Goal: Task Accomplishment & Management: Complete application form

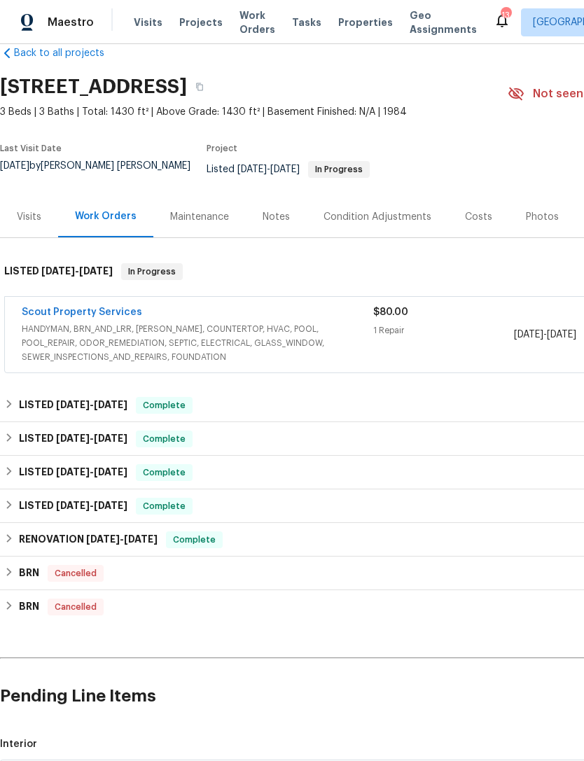
scroll to position [26, 0]
click at [307, 334] on span "HANDYMAN, BRN_AND_LRR, [PERSON_NAME], COUNTERTOP, HVAC, POOL, POOL_REPAIR, ODOR…" at bounding box center [197, 343] width 351 height 42
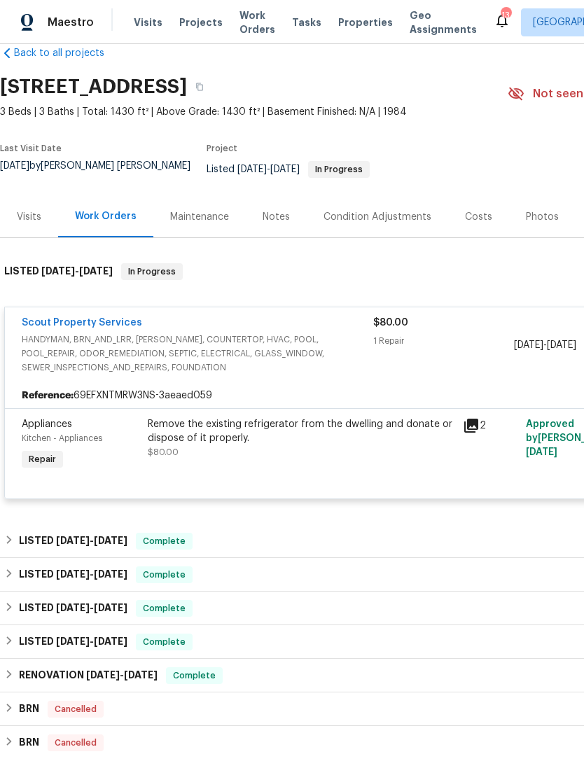
click at [321, 341] on span "HANDYMAN, BRN_AND_LRR, [PERSON_NAME], COUNTERTOP, HVAC, POOL, POOL_REPAIR, ODOR…" at bounding box center [197, 353] width 351 height 42
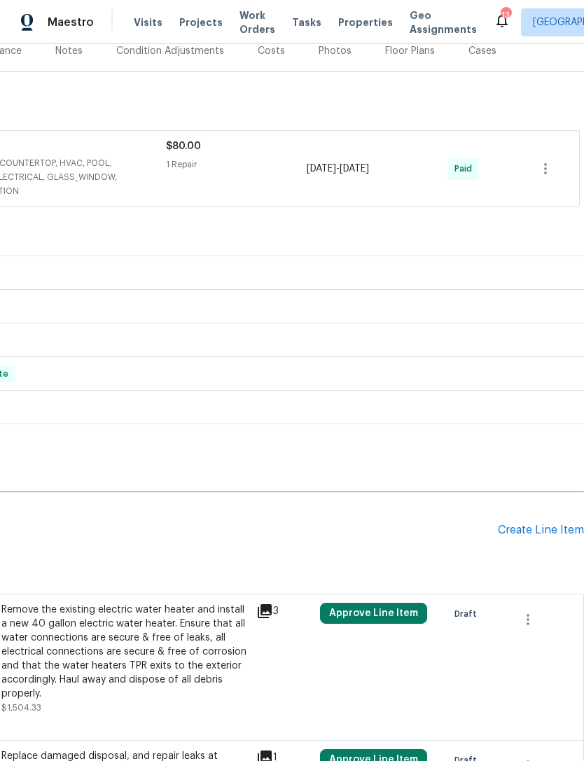
scroll to position [190, 207]
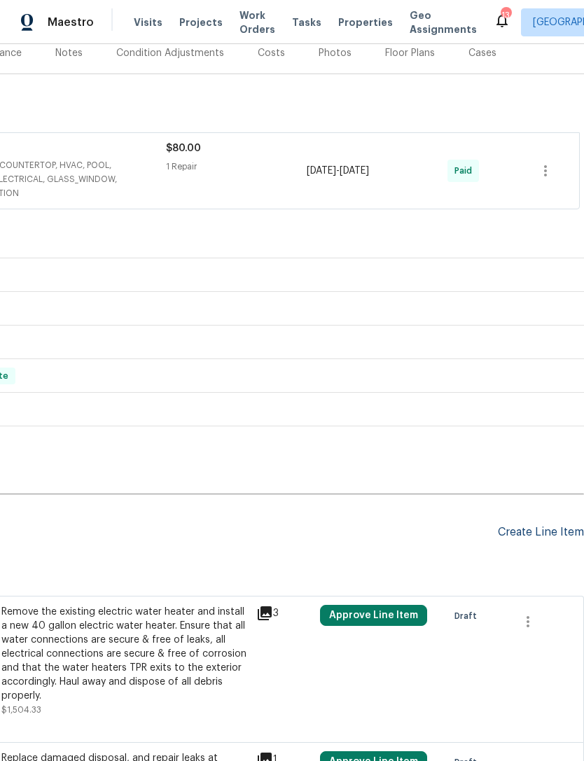
click at [531, 539] on div "Create Line Item" at bounding box center [541, 532] width 86 height 13
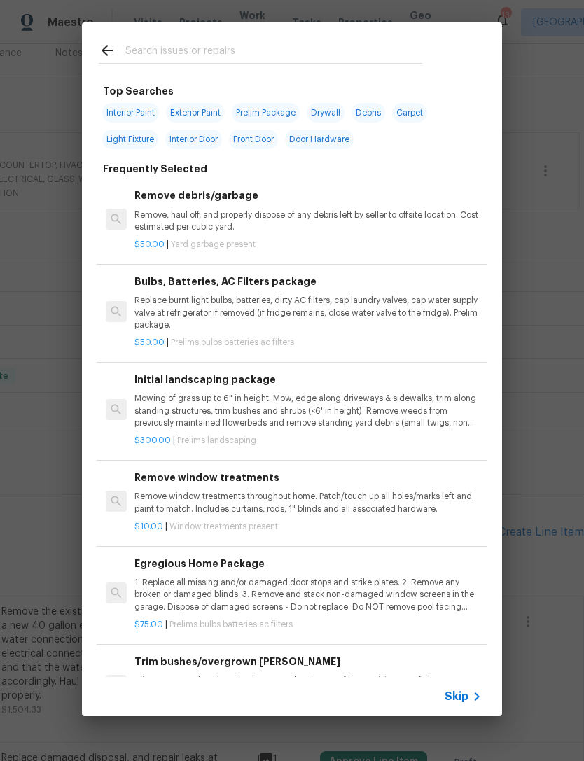
click at [346, 50] on input "text" at bounding box center [273, 52] width 297 height 21
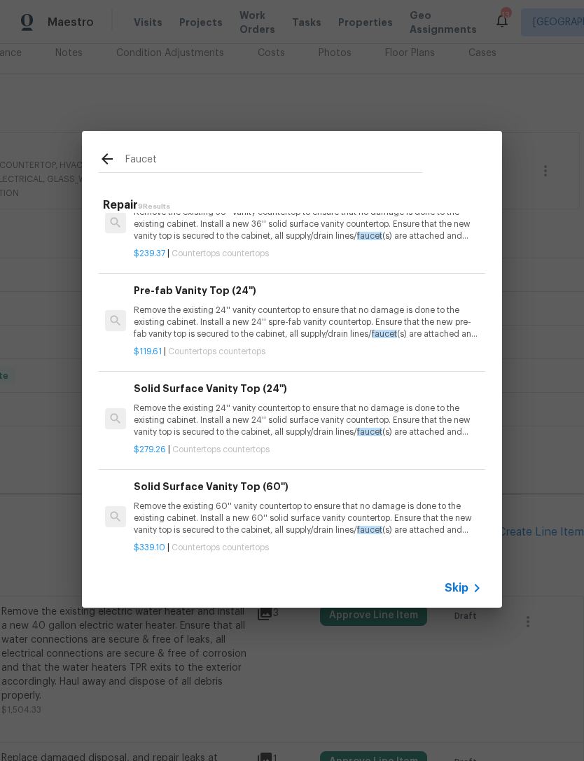
scroll to position [480, 1]
click at [456, 155] on div "Faucet Repair 9 Results Replace Kitchen Faucet Remove the existing kitchen fauc…" at bounding box center [292, 369] width 420 height 477
click at [286, 157] on input "Faucet" at bounding box center [273, 160] width 297 height 21
type input "F"
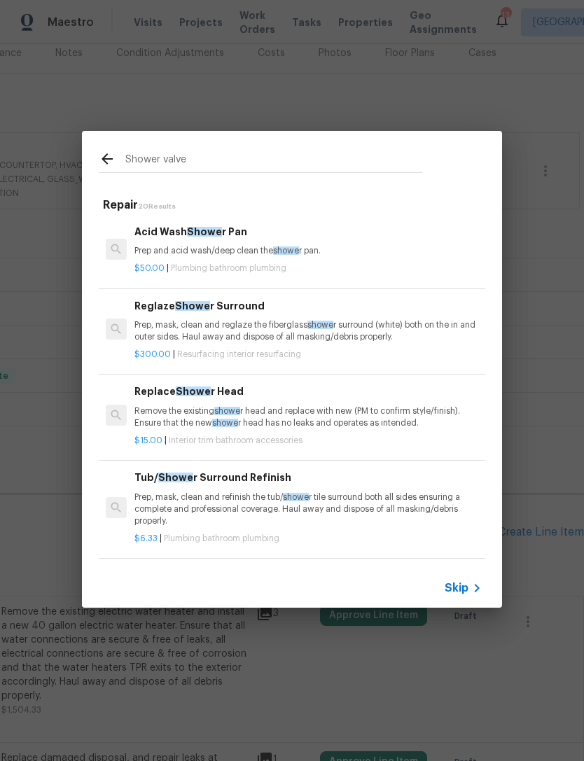
type input "Shower valve"
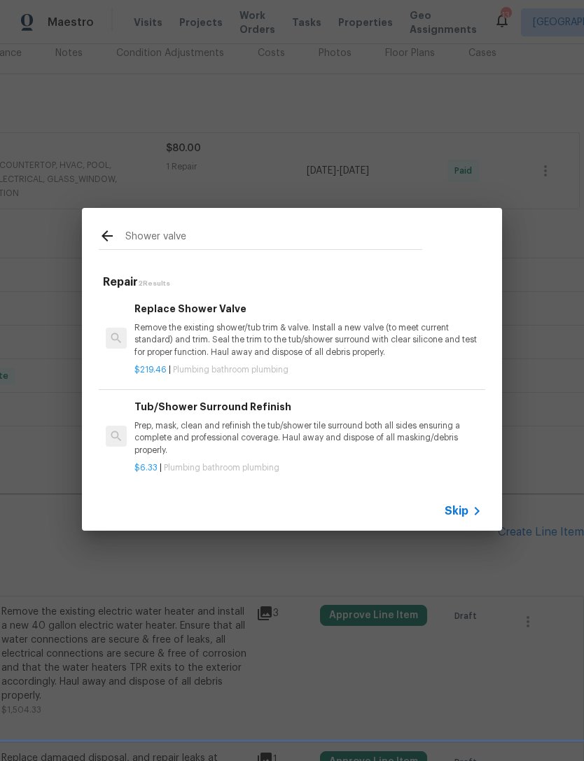
click at [246, 353] on p "Remove the existing shower/tub trim & valve. Install a new valve (to meet curre…" at bounding box center [307, 340] width 347 height 36
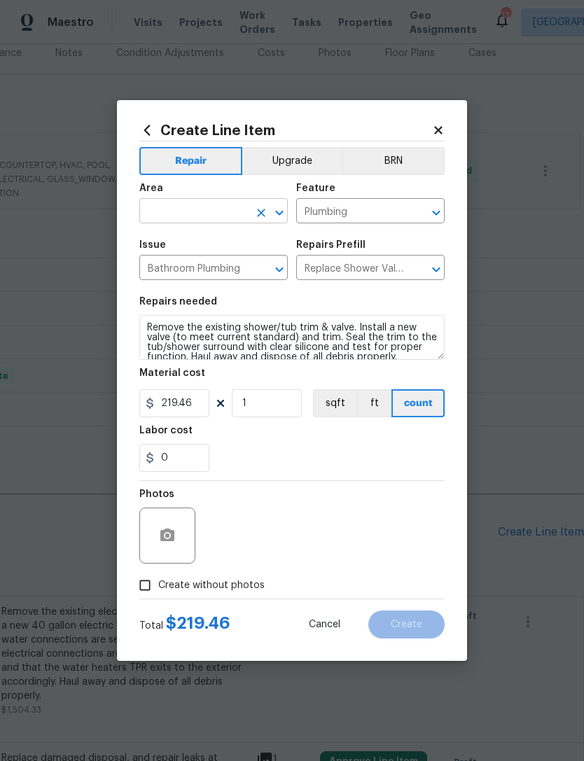
click at [225, 214] on input "text" at bounding box center [193, 213] width 109 height 22
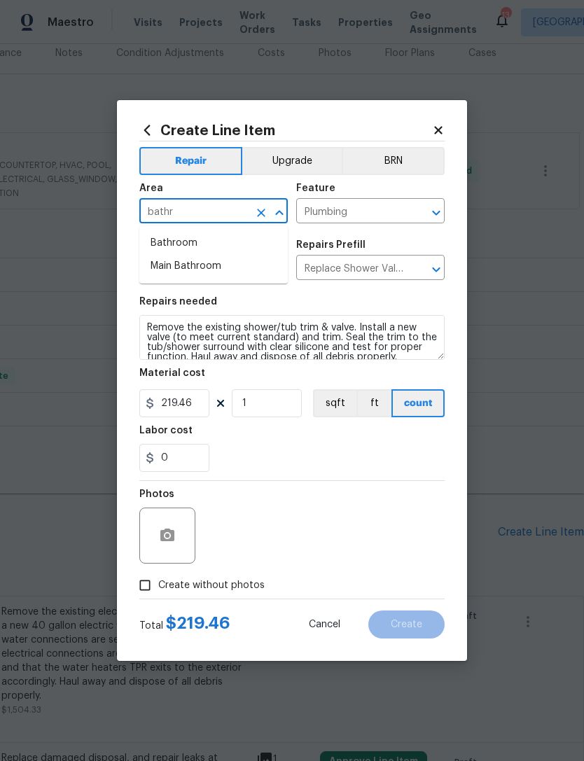
click at [190, 242] on li "Bathroom" at bounding box center [213, 243] width 148 height 23
type input "Bathroom"
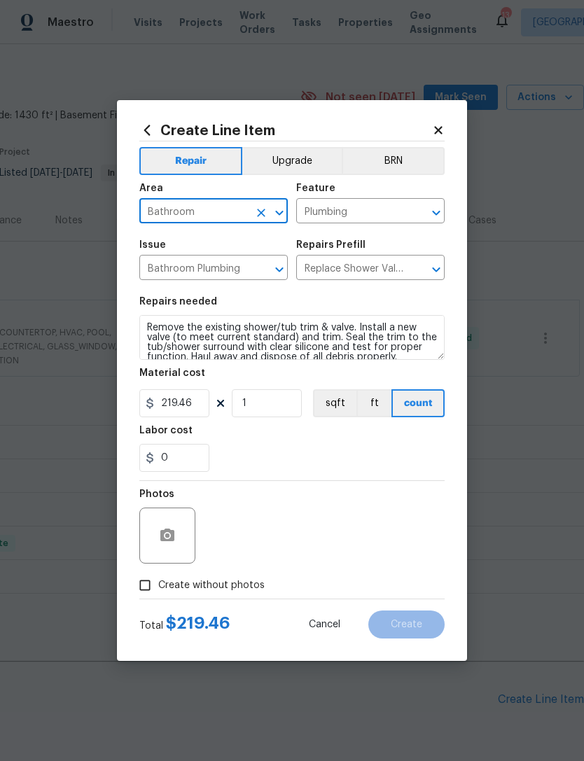
scroll to position [190, 207]
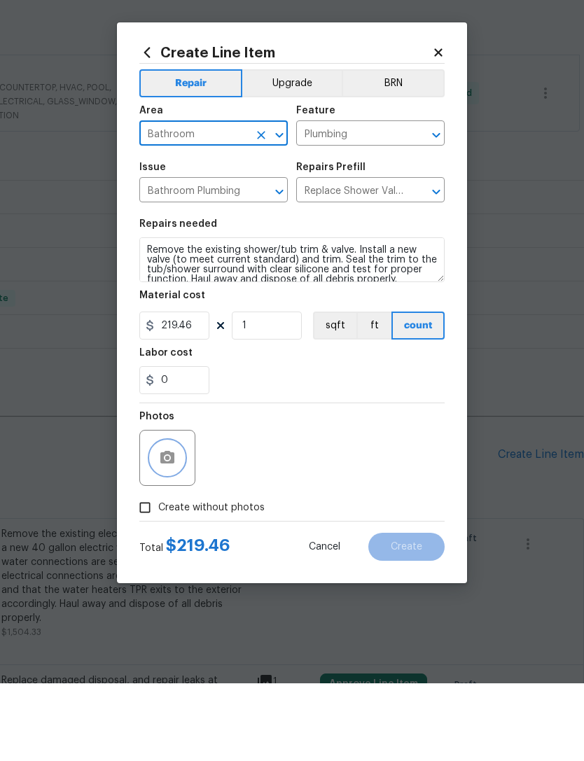
click at [176, 519] on button "button" at bounding box center [167, 536] width 34 height 34
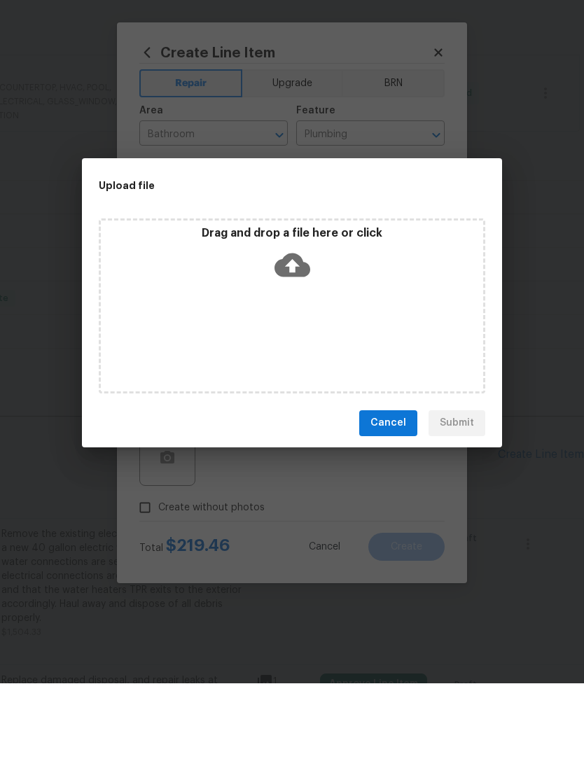
scroll to position [45, 0]
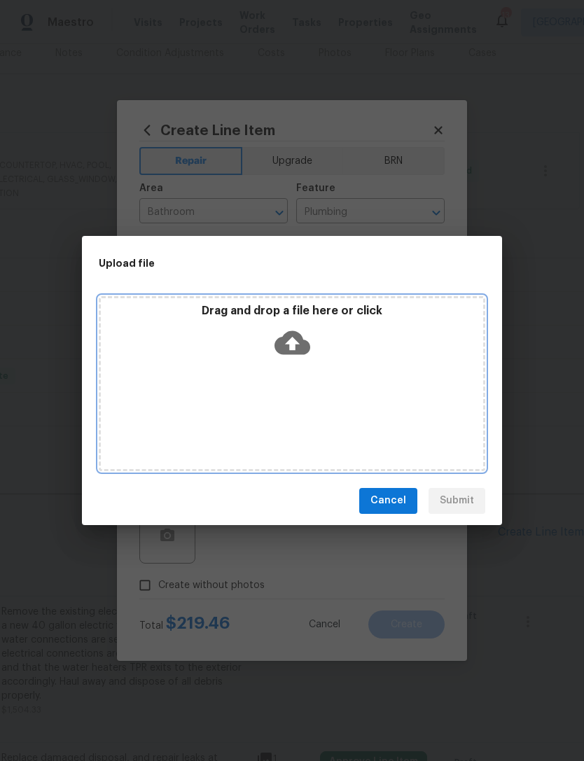
click at [302, 351] on icon at bounding box center [292, 342] width 36 height 24
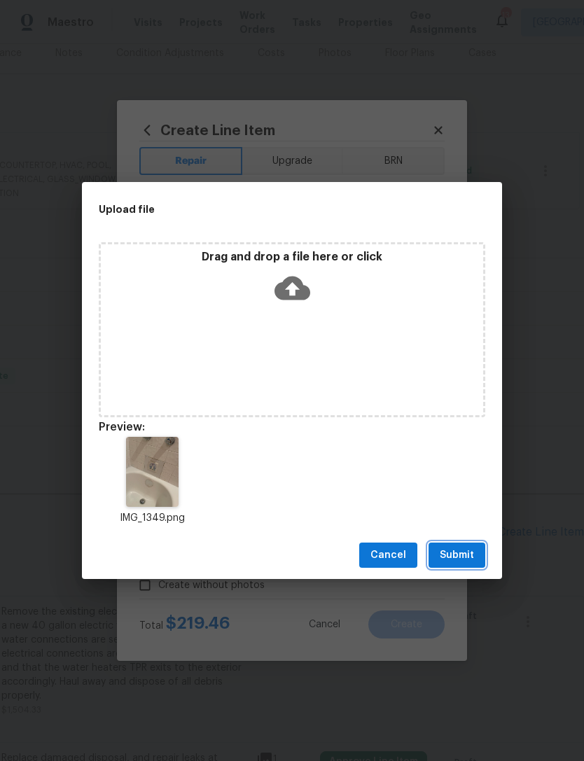
click at [470, 552] on span "Submit" at bounding box center [456, 555] width 34 height 17
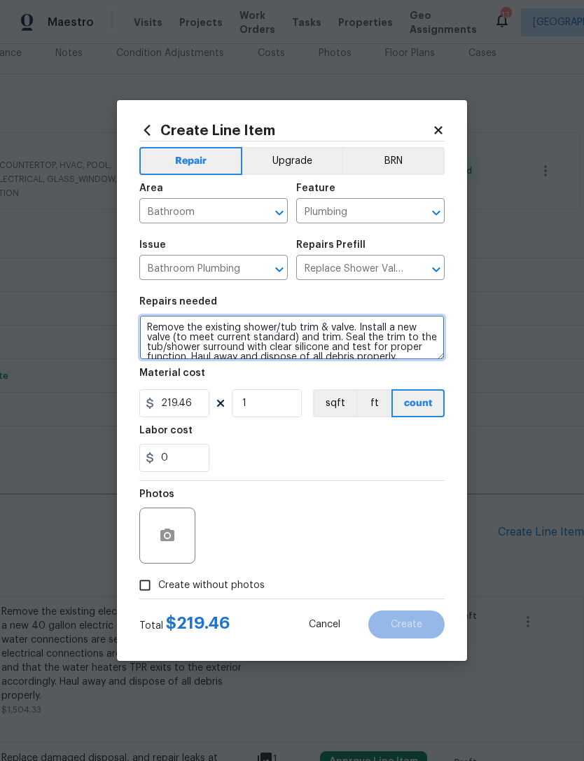
click at [171, 330] on textarea "Remove the existing shower/tub trim & valve. Install a new valve (to meet curre…" at bounding box center [291, 337] width 305 height 45
click at [150, 325] on textarea "Remove the existing shower/tub trim & valve. Install a new valve (to meet curre…" at bounding box center [291, 337] width 305 height 45
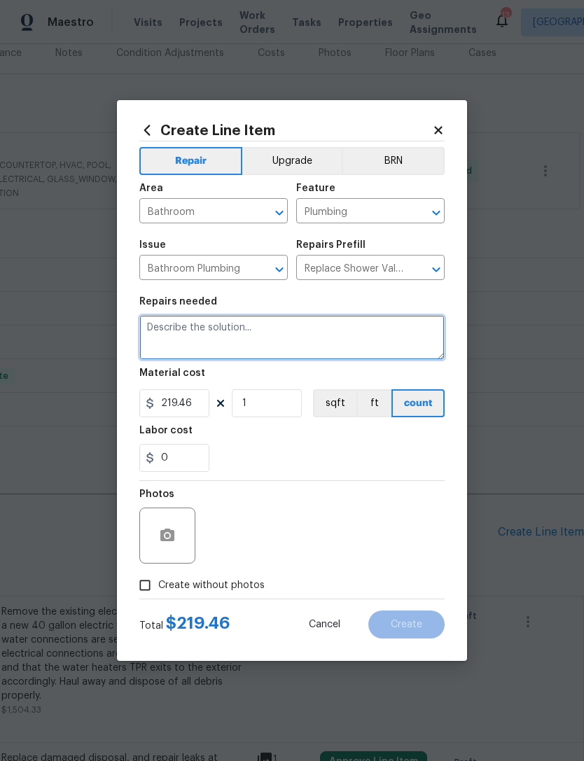
scroll to position [0, 0]
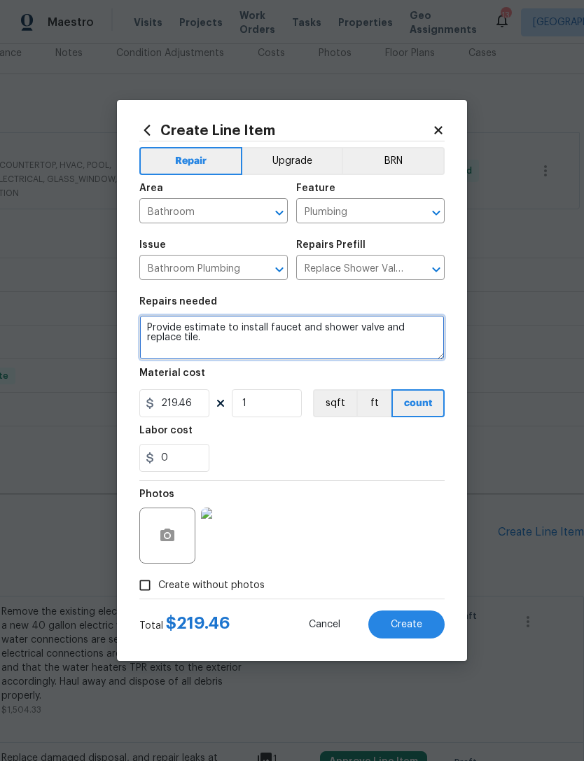
type textarea "Provide estimate to install faucet and shower valve and replace tile."
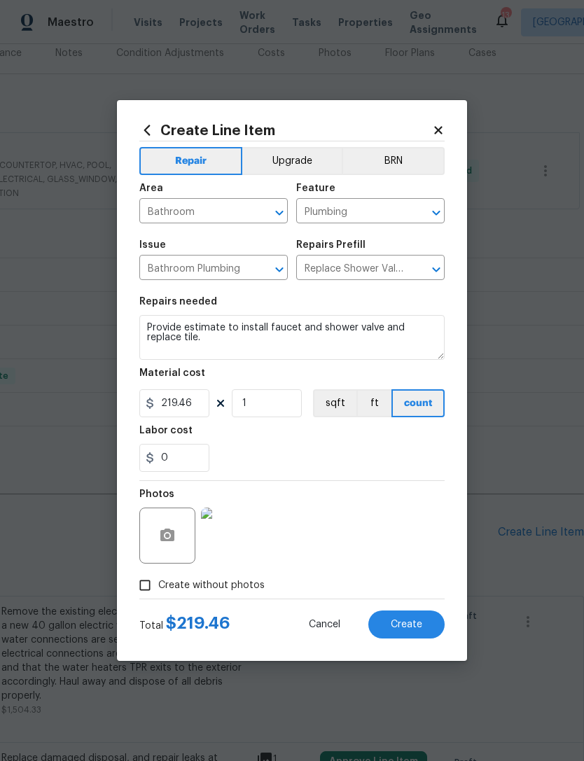
click at [264, 446] on div "0" at bounding box center [291, 458] width 305 height 28
click at [199, 407] on input "219.46" at bounding box center [174, 403] width 70 height 28
type input "1"
click at [325, 452] on div "0" at bounding box center [291, 458] width 305 height 28
click at [418, 631] on button "Create" at bounding box center [406, 624] width 76 height 28
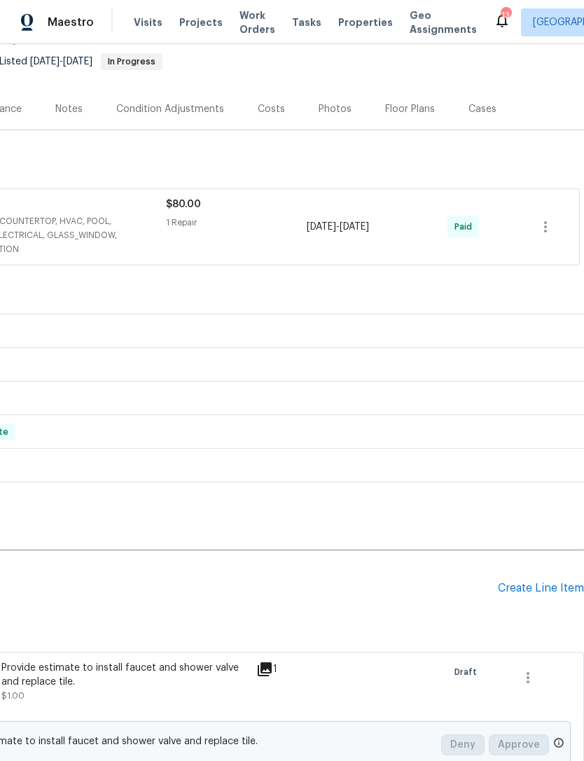
scroll to position [132, 207]
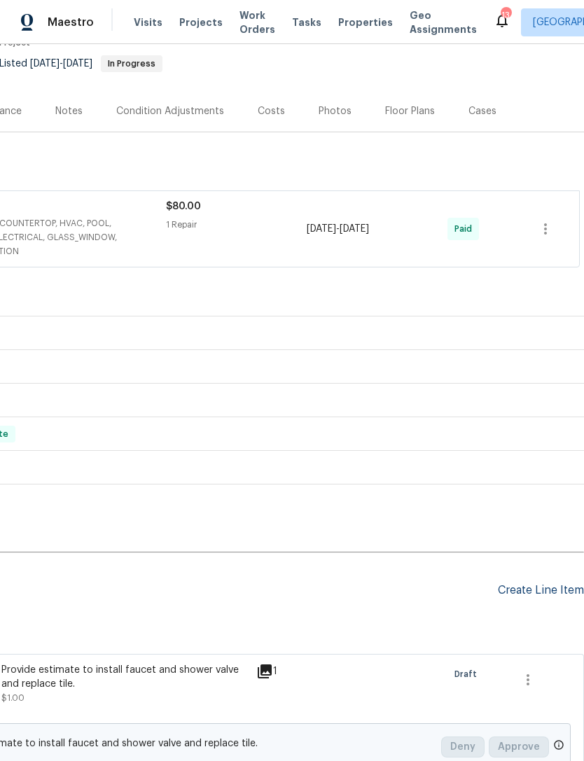
click at [540, 584] on div "Create Line Item" at bounding box center [541, 590] width 86 height 13
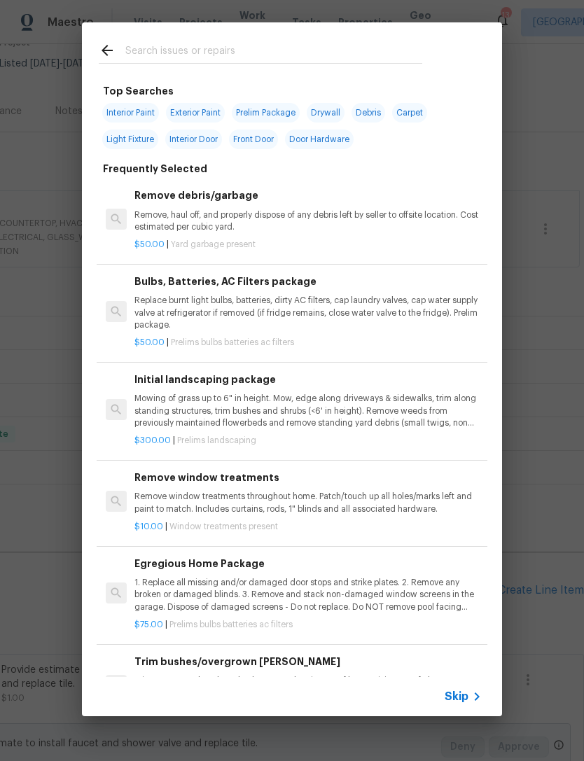
click at [321, 58] on input "text" at bounding box center [273, 52] width 297 height 21
type input "Resurface"
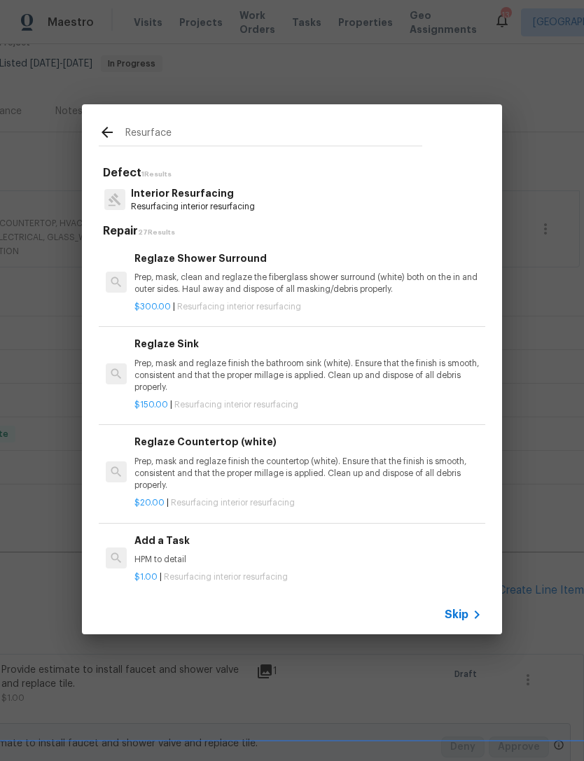
click at [241, 267] on div "Reglaze Shower Surround Prep, mask, clean and reglaze the fiberglass shower sur…" at bounding box center [307, 273] width 347 height 45
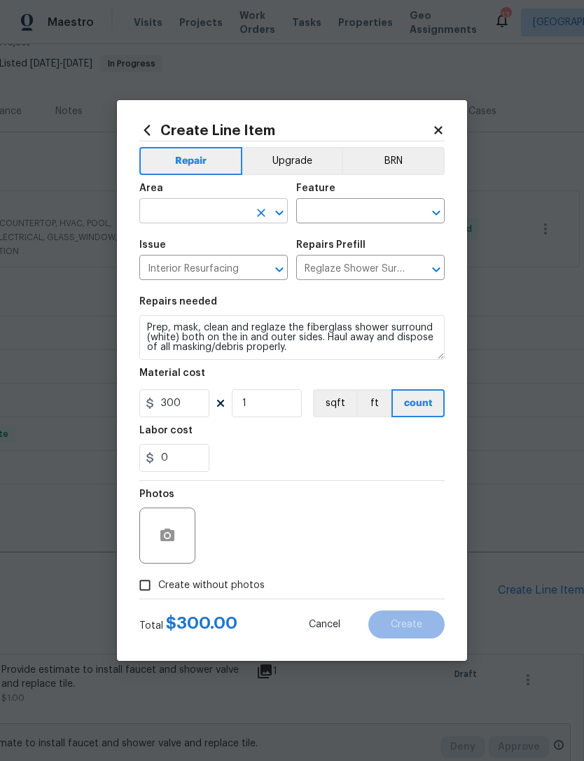
click at [240, 207] on input "text" at bounding box center [193, 213] width 109 height 22
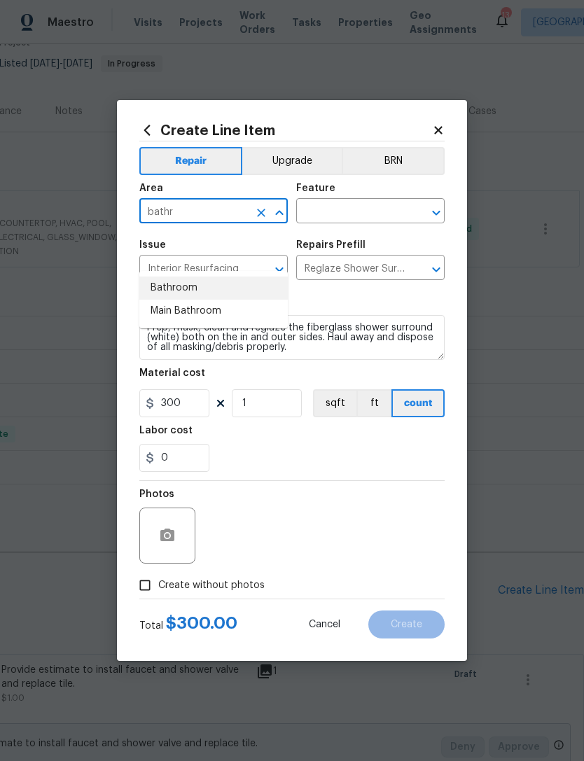
click at [190, 276] on li "Bathroom" at bounding box center [213, 287] width 148 height 23
type input "Bathroom"
click at [380, 220] on input "text" at bounding box center [350, 213] width 109 height 22
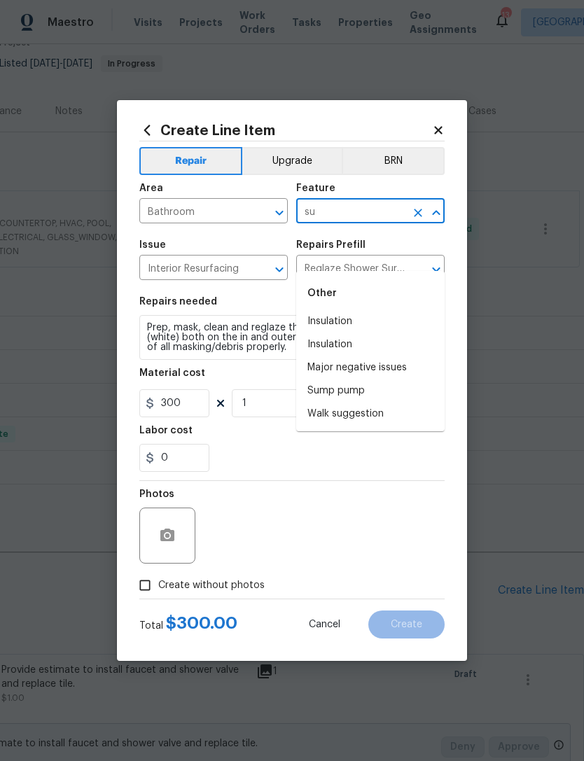
type input "s"
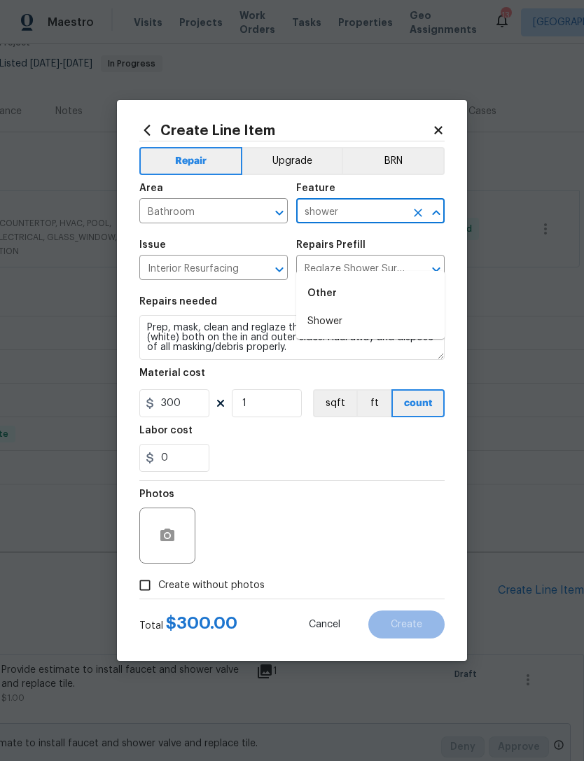
click at [339, 310] on li "Shower" at bounding box center [370, 321] width 148 height 23
type input "Shower"
click at [204, 407] on input "300" at bounding box center [174, 403] width 70 height 28
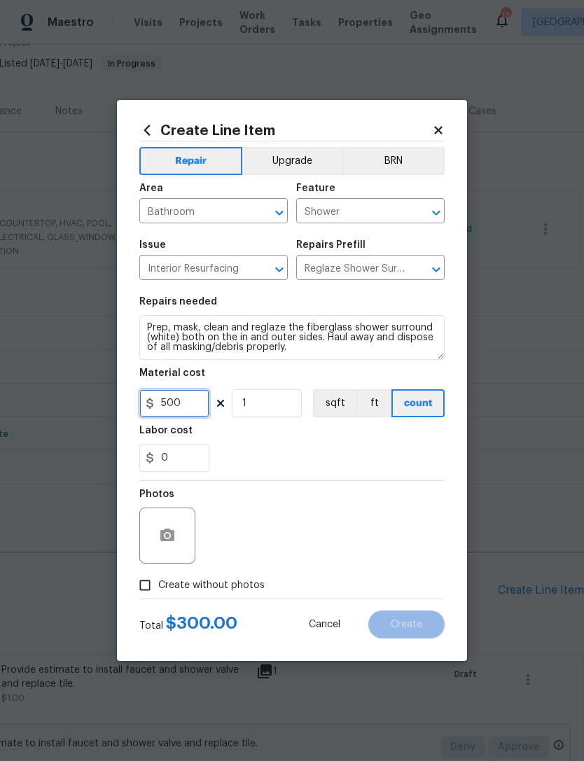
scroll to position [43, 0]
type input "500"
click at [288, 467] on div "0" at bounding box center [291, 458] width 305 height 28
click at [167, 529] on icon "button" at bounding box center [167, 535] width 17 height 17
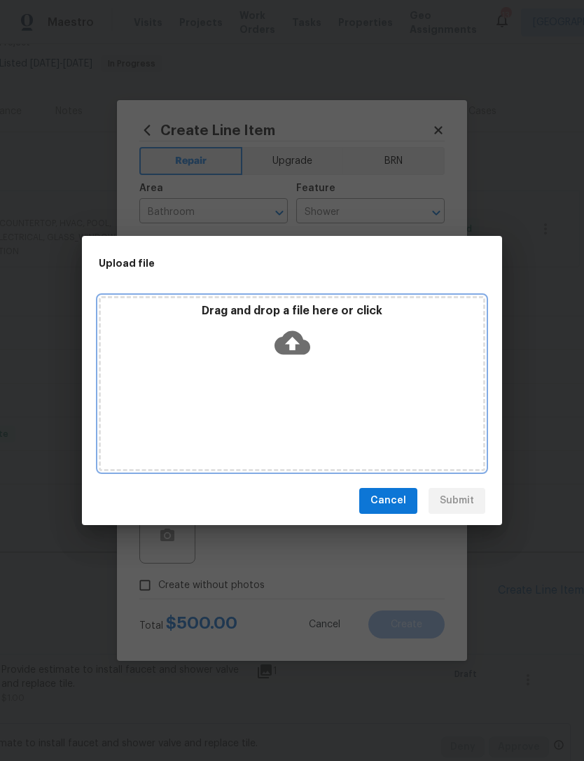
click at [300, 345] on icon at bounding box center [292, 342] width 36 height 24
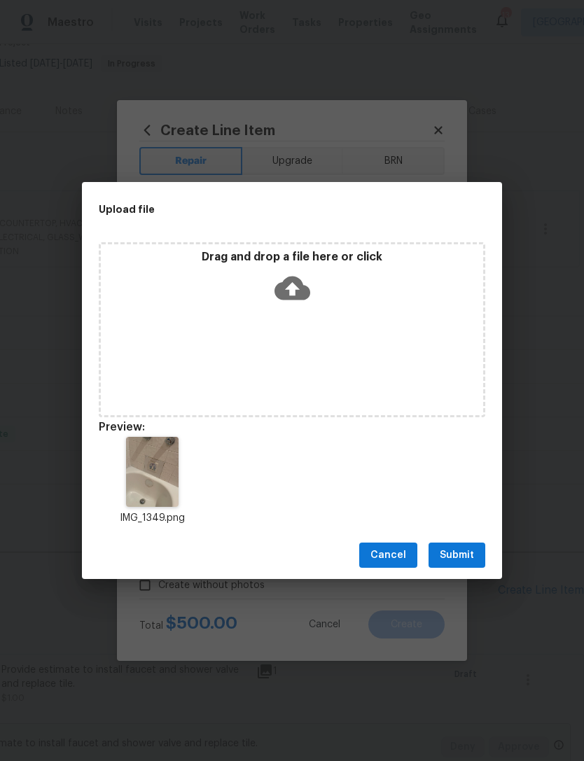
click at [461, 551] on span "Submit" at bounding box center [456, 555] width 34 height 17
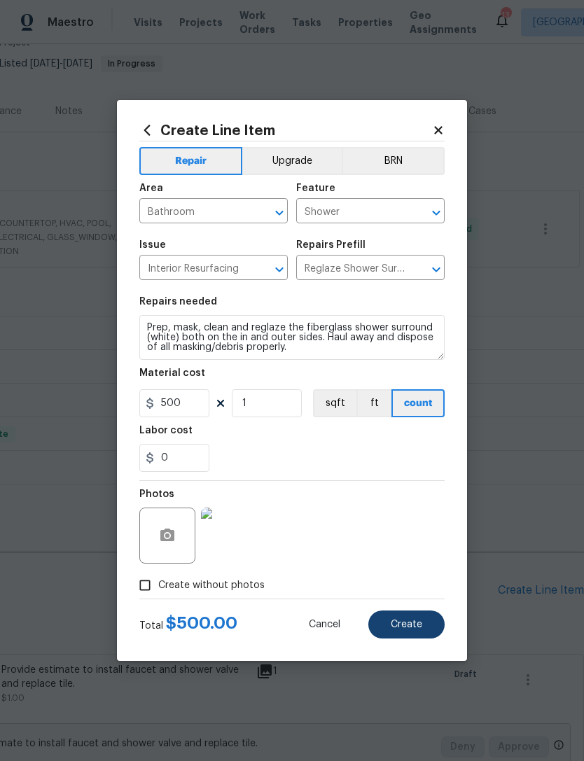
click at [423, 635] on button "Create" at bounding box center [406, 624] width 76 height 28
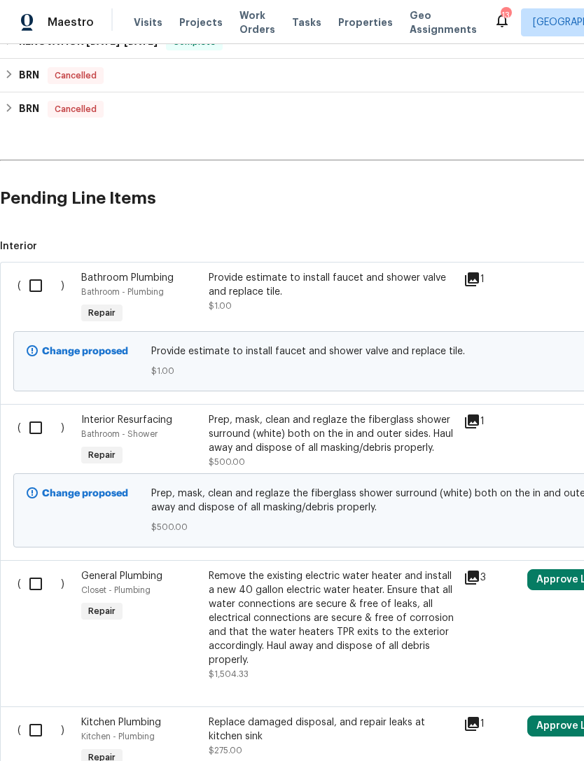
scroll to position [529, 0]
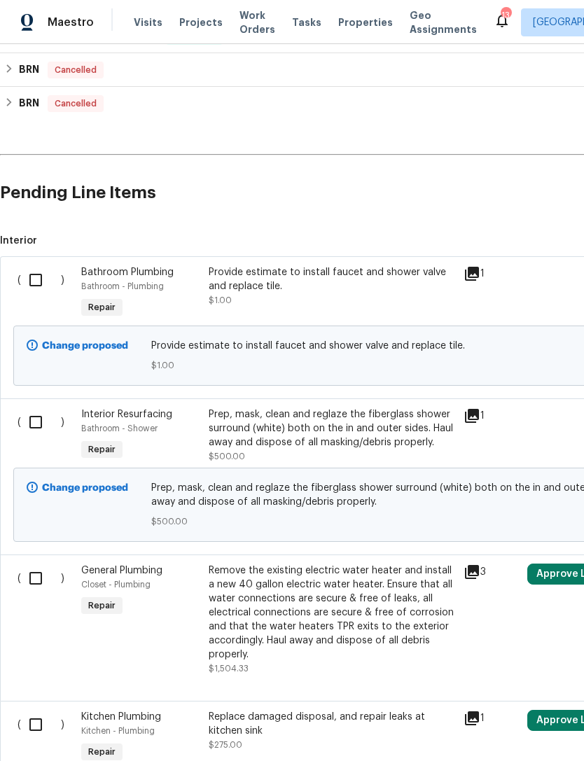
click at [34, 265] on input "checkbox" at bounding box center [41, 279] width 40 height 29
checkbox input "true"
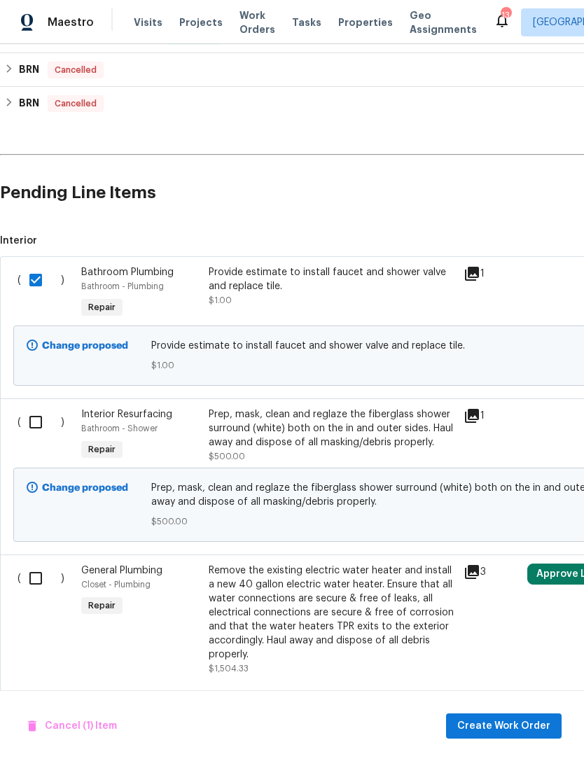
click at [41, 407] on input "checkbox" at bounding box center [41, 421] width 40 height 29
checkbox input "true"
click at [539, 727] on span "Create Work Order" at bounding box center [503, 725] width 93 height 17
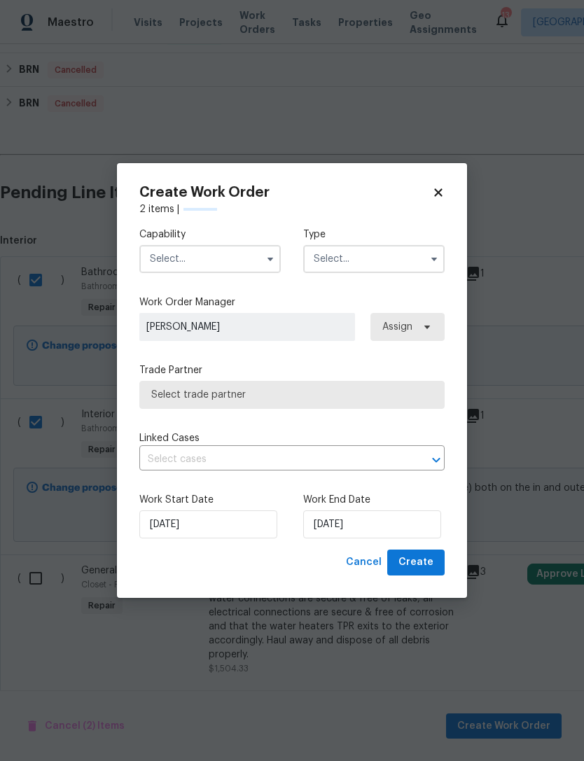
checkbox input "false"
click at [241, 256] on input "text" at bounding box center [209, 259] width 141 height 28
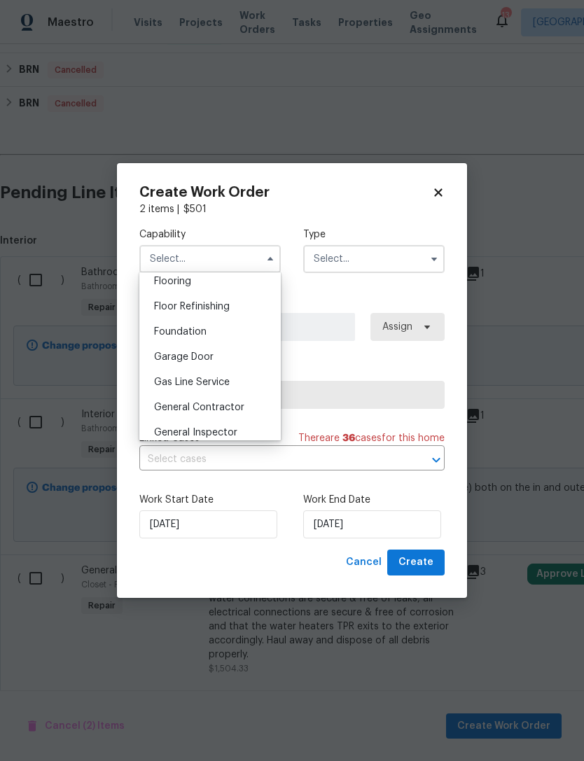
scroll to position [553, 0]
click at [219, 404] on span "General Contractor" at bounding box center [199, 405] width 90 height 10
type input "General Contractor"
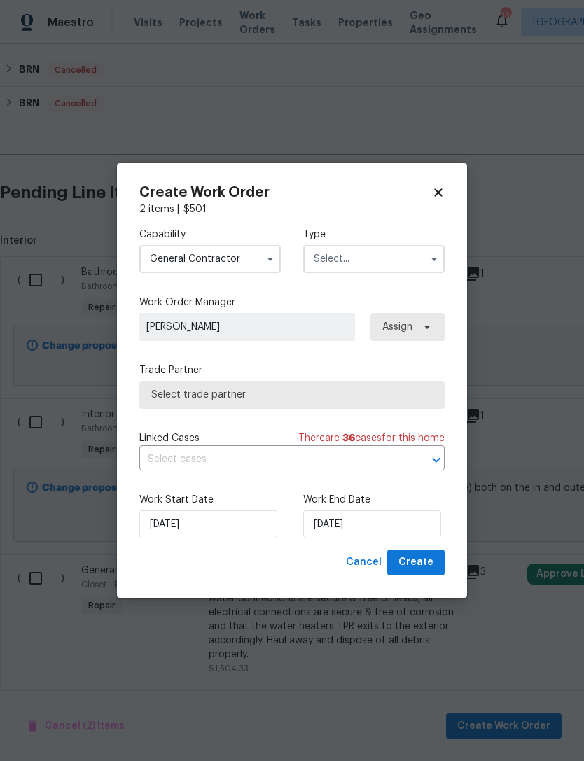
click at [395, 255] on input "text" at bounding box center [373, 259] width 141 height 28
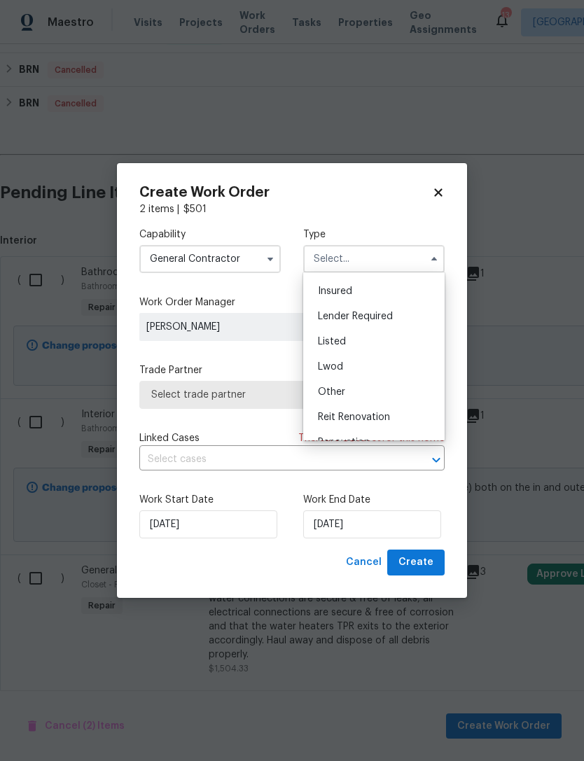
scroll to position [72, 0]
click at [358, 335] on div "Listed" at bounding box center [374, 342] width 134 height 25
type input "Listed"
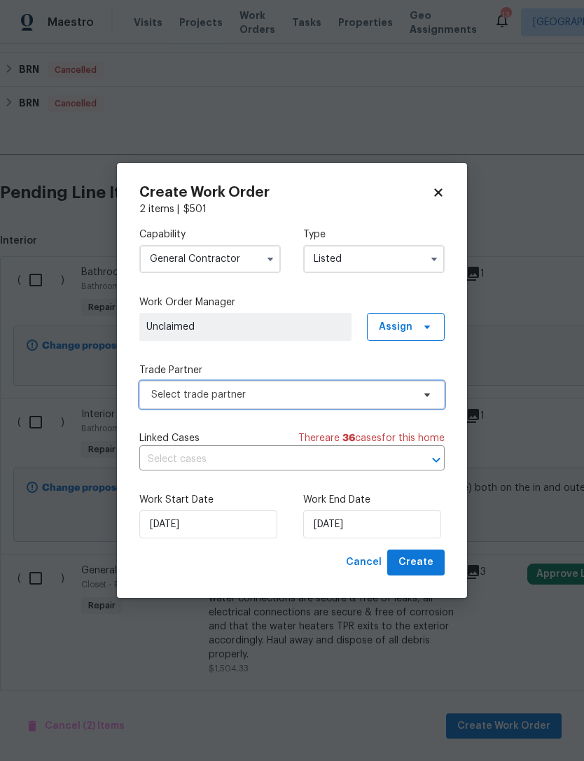
click at [331, 398] on span "Select trade partner" at bounding box center [281, 395] width 261 height 14
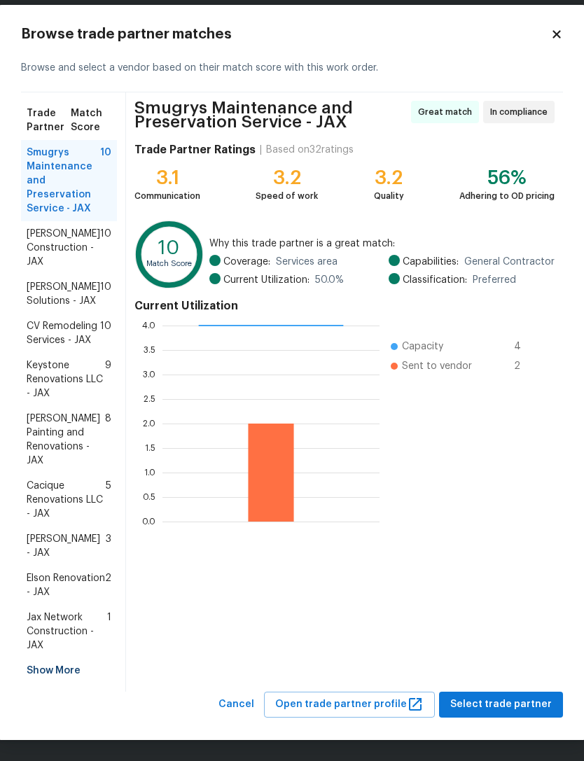
scroll to position [29, 0]
click at [528, 705] on span "Select trade partner" at bounding box center [500, 704] width 101 height 17
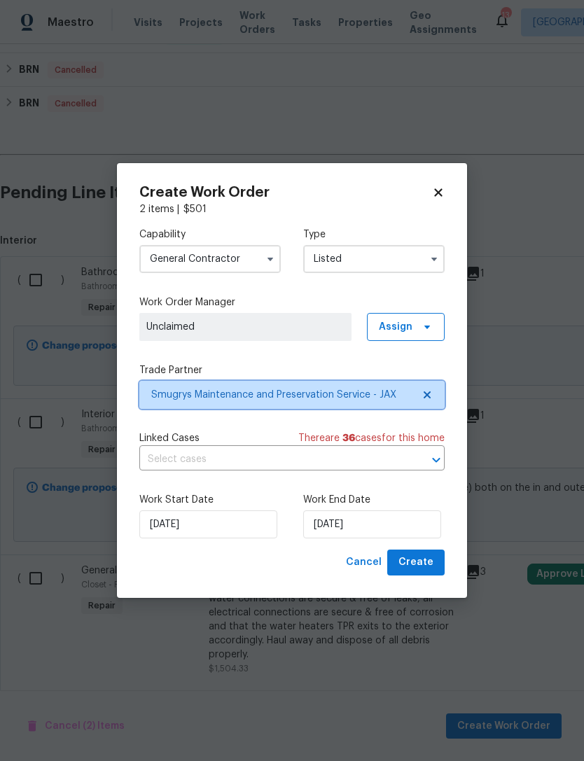
scroll to position [0, 0]
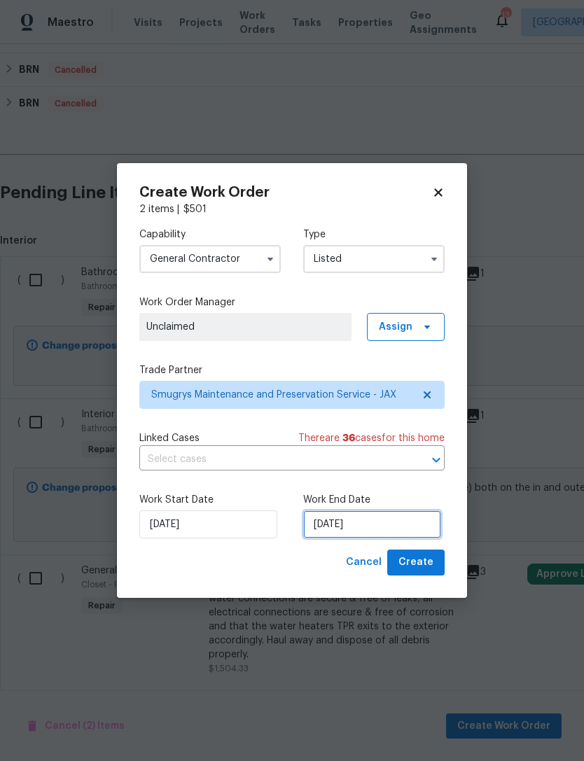
click at [407, 527] on input "[DATE]" at bounding box center [372, 524] width 138 height 28
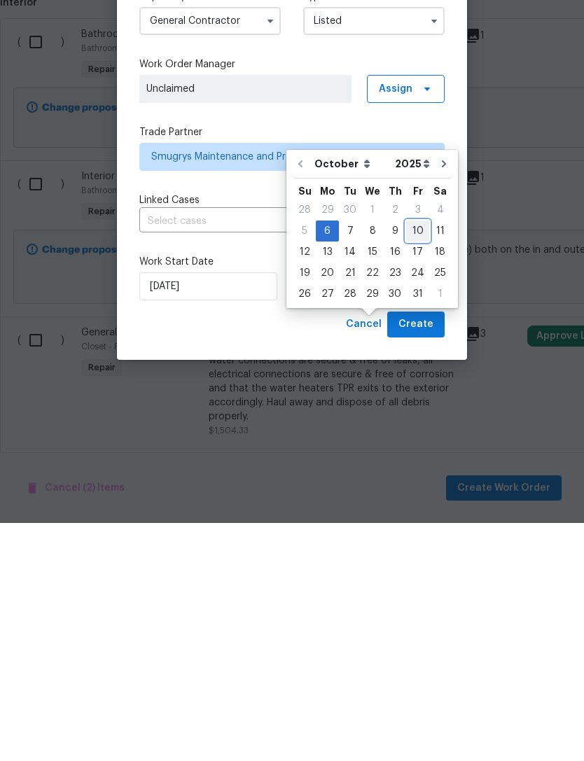
click at [413, 459] on div "10" at bounding box center [417, 469] width 23 height 20
type input "[DATE]"
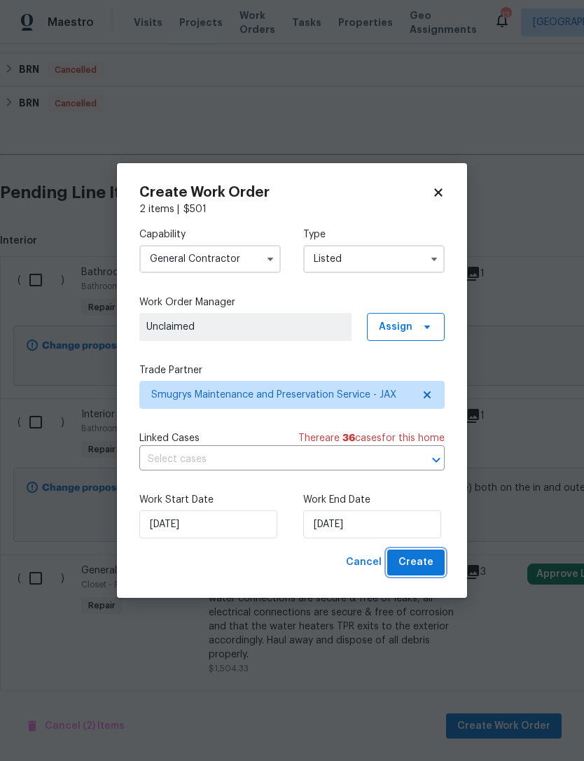
click at [424, 569] on span "Create" at bounding box center [415, 562] width 35 height 17
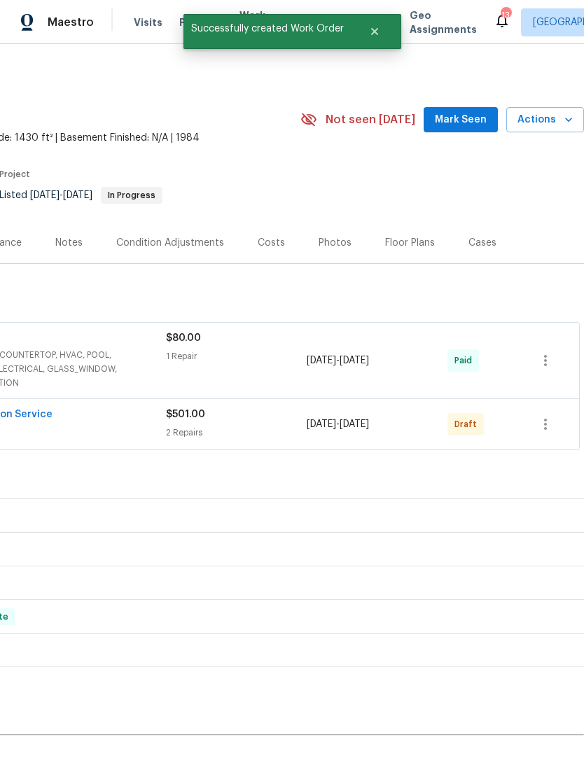
scroll to position [0, 207]
click at [547, 416] on icon "button" at bounding box center [545, 424] width 17 height 17
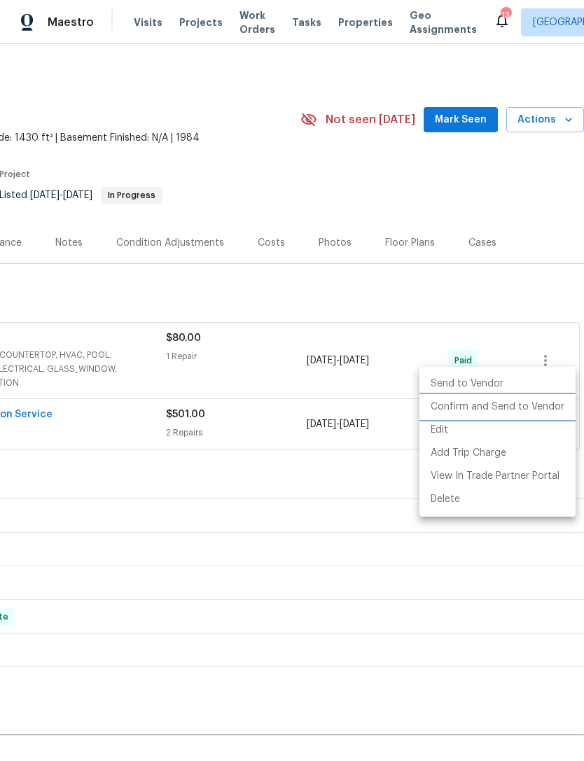
click at [544, 409] on li "Confirm and Send to Vendor" at bounding box center [497, 406] width 156 height 23
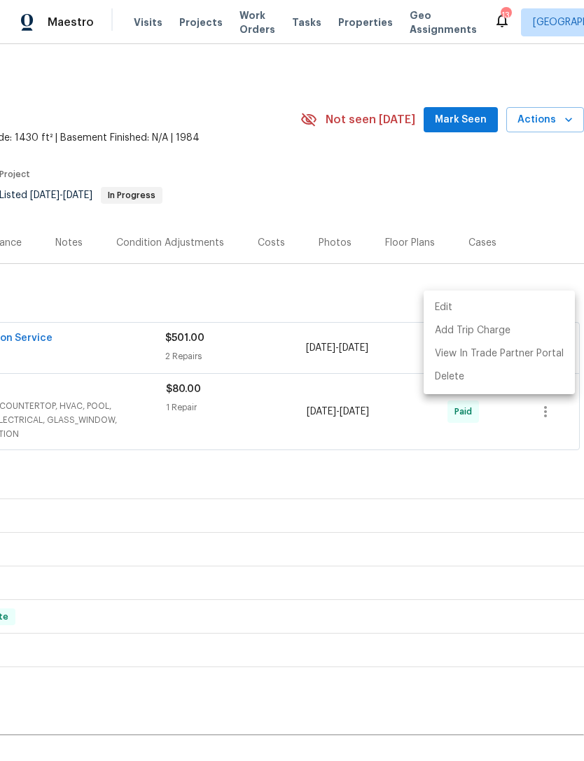
click at [531, 142] on div at bounding box center [292, 380] width 584 height 761
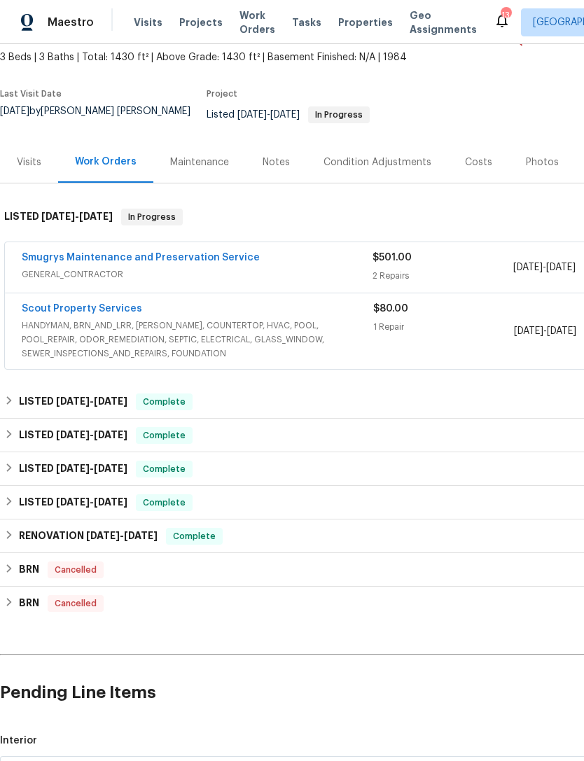
scroll to position [84, 0]
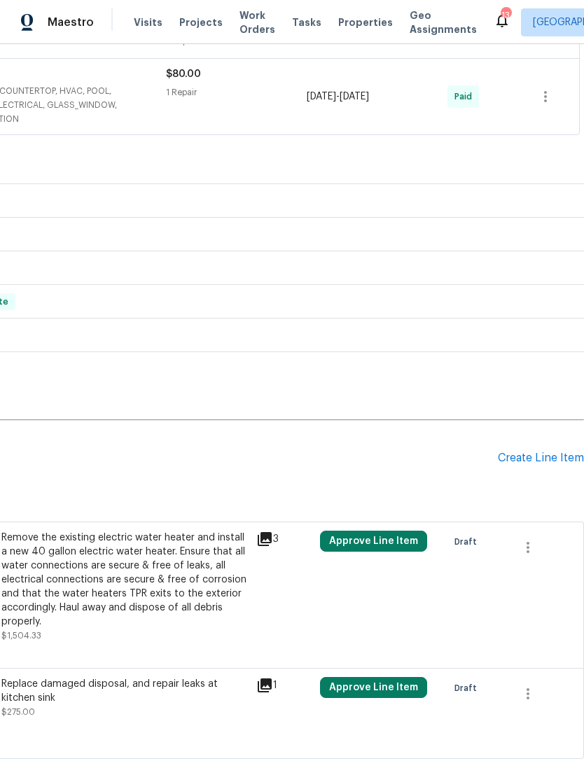
scroll to position [314, 207]
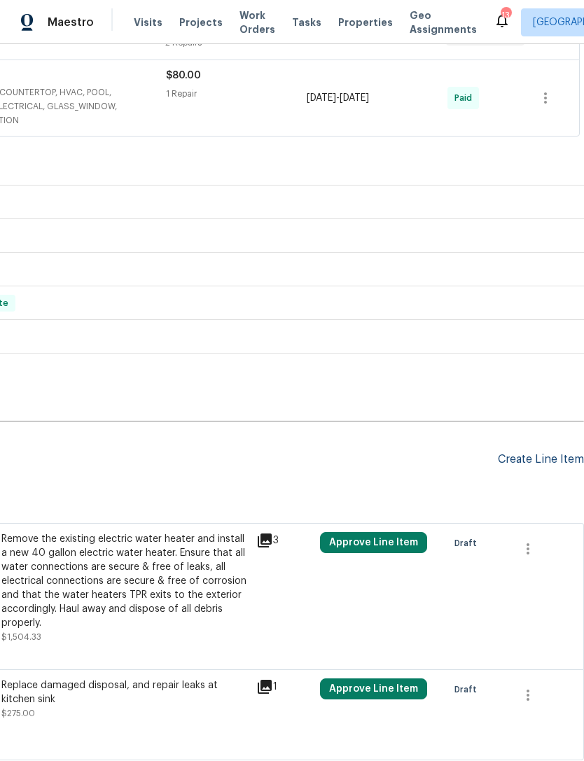
click at [526, 463] on div "Create Line Item" at bounding box center [541, 459] width 86 height 13
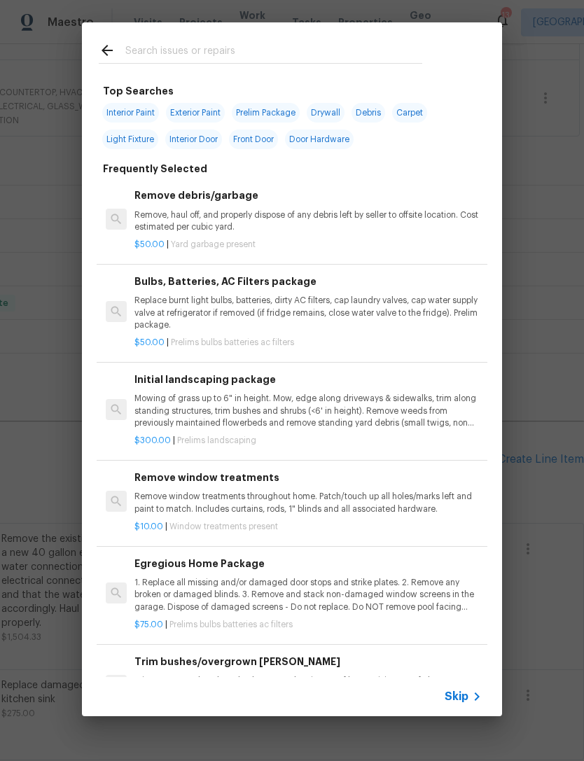
click at [395, 45] on input "text" at bounding box center [273, 52] width 297 height 21
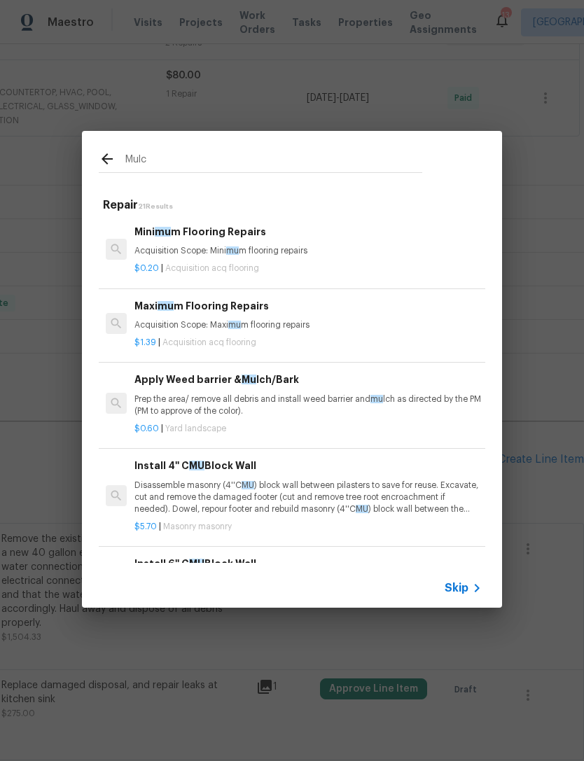
type input "Mulch"
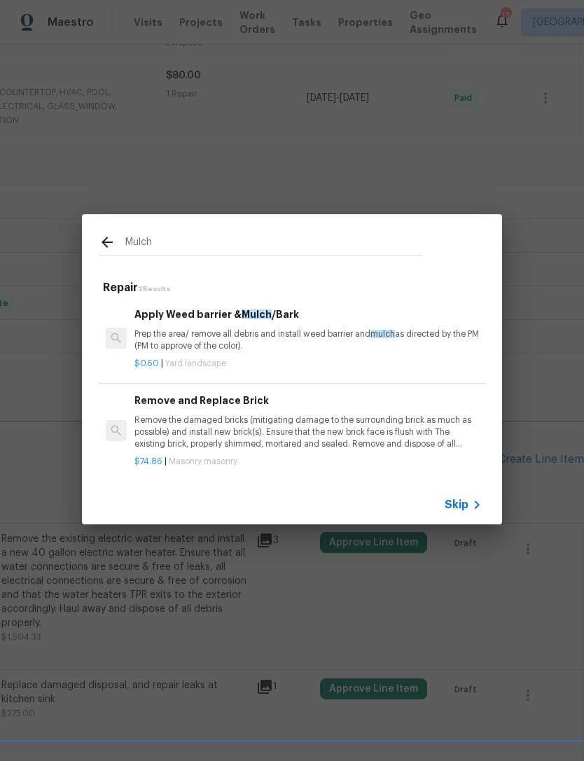
click at [261, 338] on p "Prep the area/ remove all debris and install weed barrier and mulch as directed…" at bounding box center [307, 340] width 347 height 24
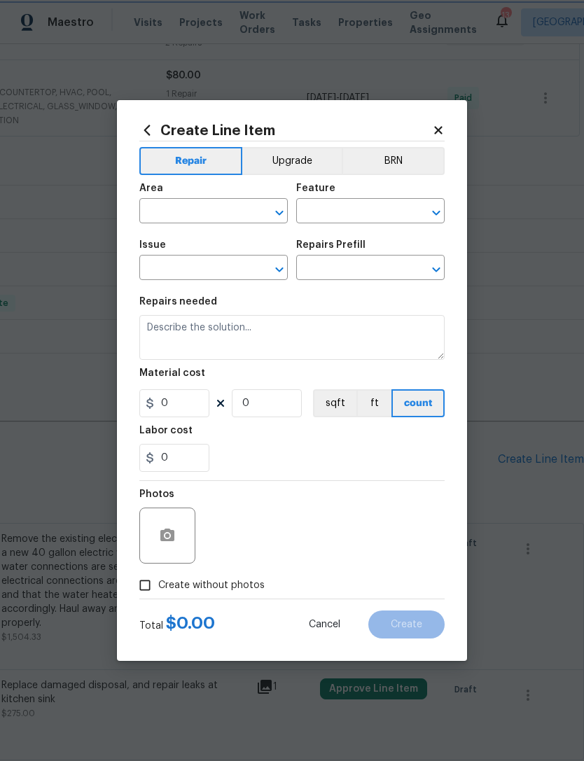
type input "Landscaping"
type input "Apply Weed barrier & Mulch/Bark $0.60"
type textarea "Prep the area/ remove all debris and install weed barrier and mulch as directed…"
type input "0.6"
type input "1"
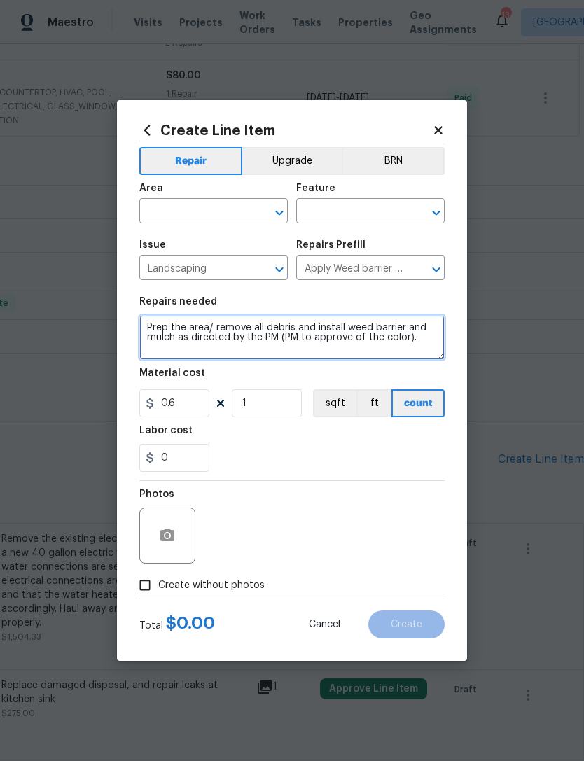
click at [261, 338] on textarea "Prep the area/ remove all debris and install weed barrier and mulch as directed…" at bounding box center [291, 337] width 305 height 45
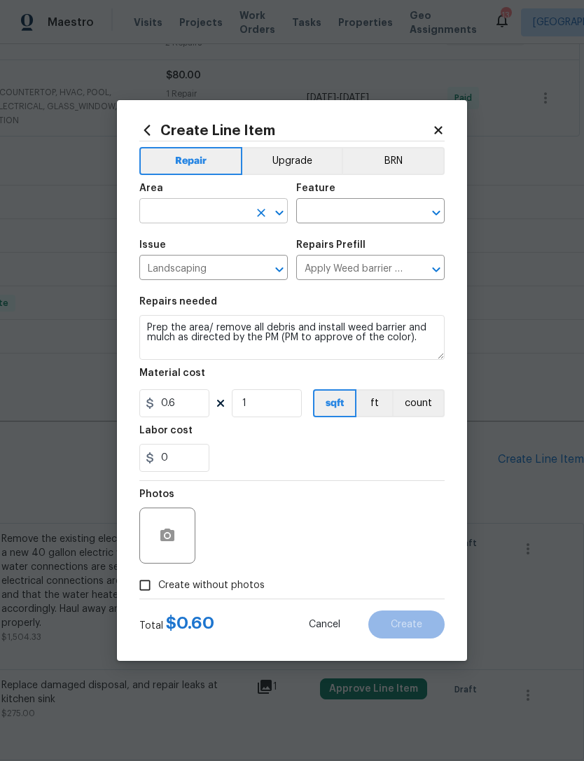
click at [216, 212] on input "text" at bounding box center [193, 213] width 109 height 22
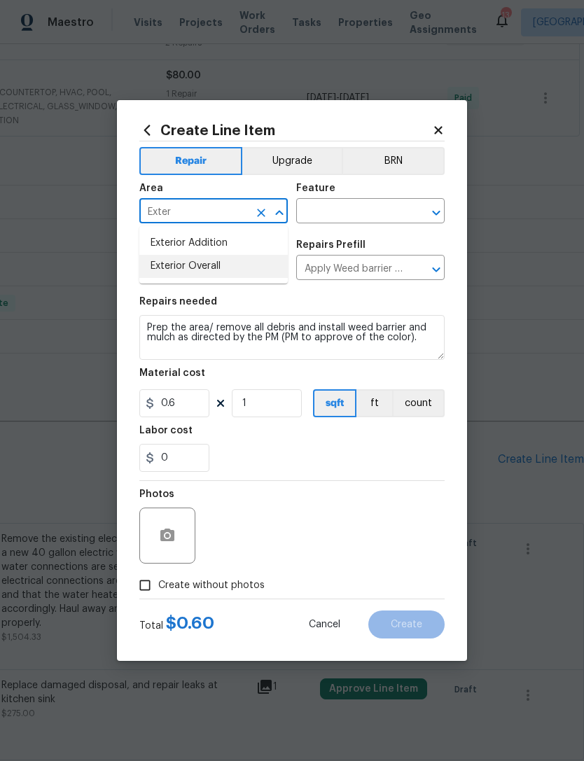
click at [203, 264] on li "Exterior Overall" at bounding box center [213, 266] width 148 height 23
type input "Exterior Overall"
click at [381, 209] on input "text" at bounding box center [350, 213] width 109 height 22
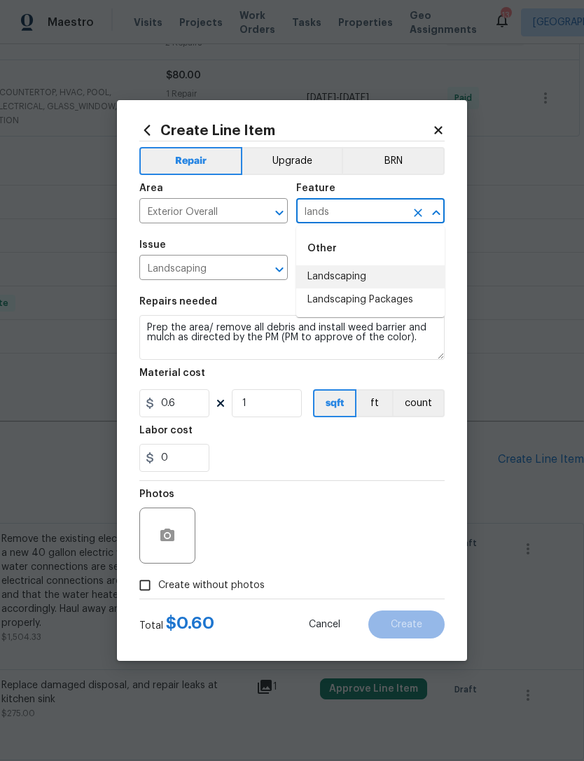
click at [352, 274] on li "Landscaping" at bounding box center [370, 276] width 148 height 23
type input "Landscaping"
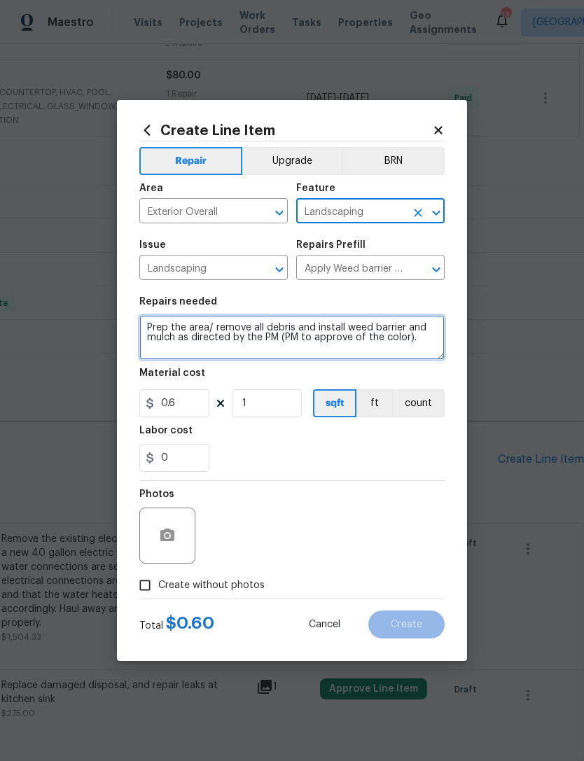
click at [149, 326] on textarea "Prep the area/ remove all debris and install weed barrier and mulch as directed…" at bounding box center [291, 337] width 305 height 45
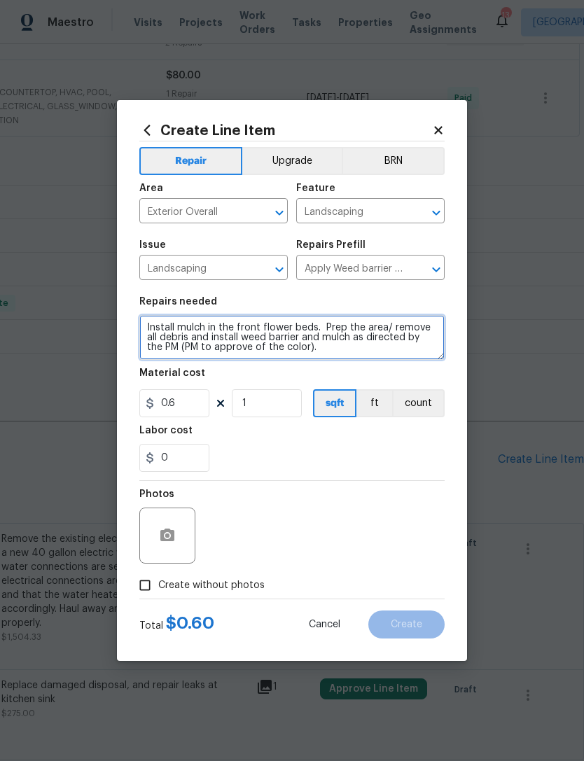
type textarea "Install mulch in the front flower beds. Prep the area/ remove all debris and in…"
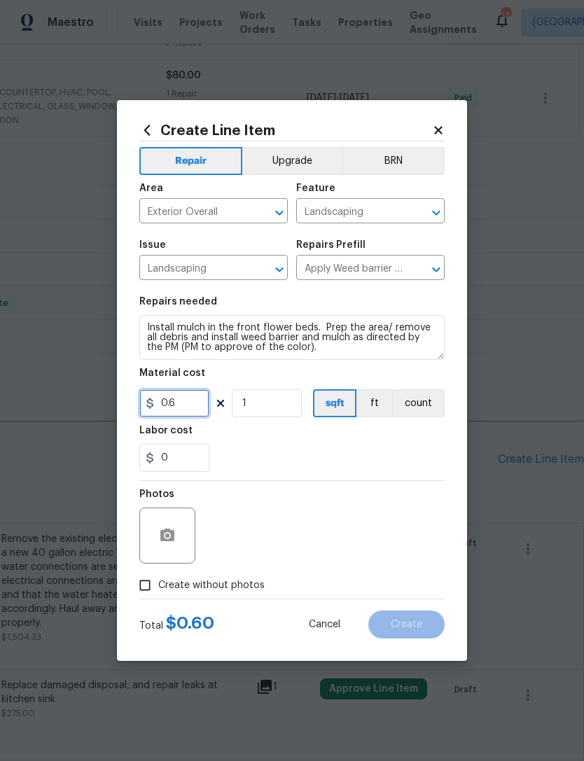
click at [195, 411] on input "0.6" at bounding box center [174, 403] width 70 height 28
type input "210"
click at [303, 458] on div "0" at bounding box center [291, 458] width 305 height 28
click at [177, 529] on button "button" at bounding box center [167, 536] width 34 height 34
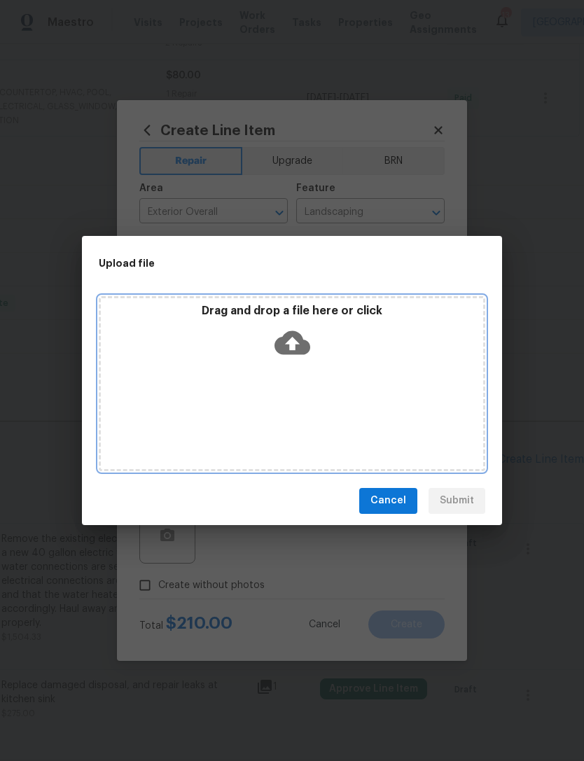
click at [297, 351] on icon at bounding box center [292, 342] width 36 height 24
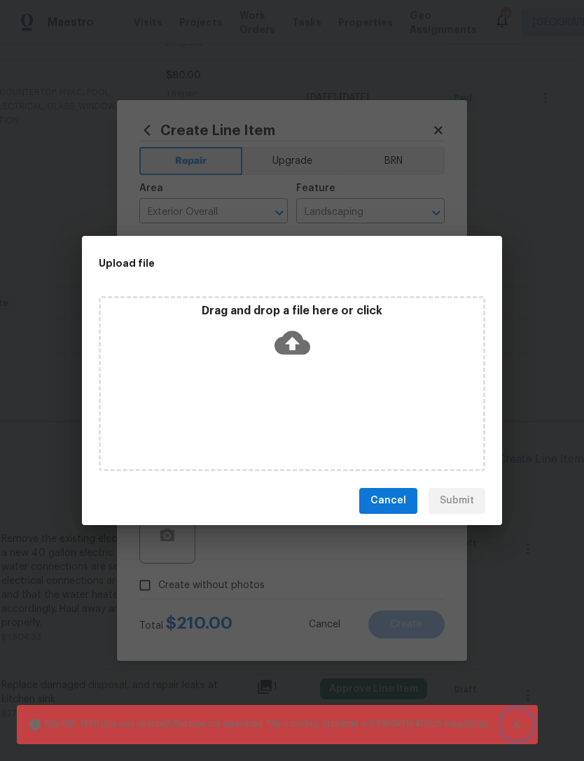
click at [518, 731] on button "Close" at bounding box center [516, 724] width 31 height 31
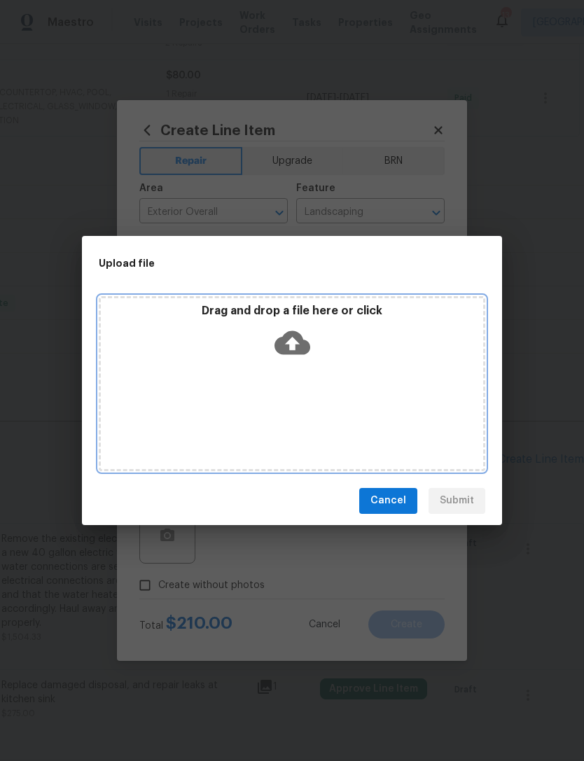
click at [300, 335] on icon at bounding box center [292, 342] width 36 height 24
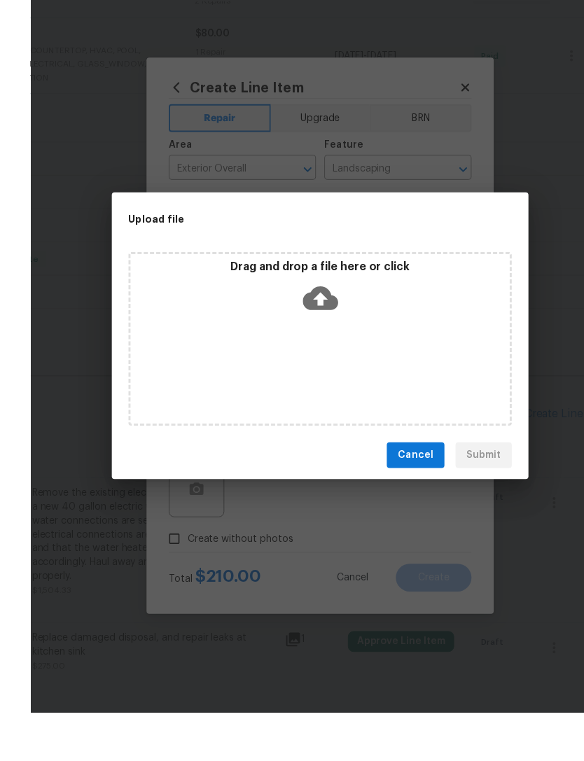
scroll to position [45, 0]
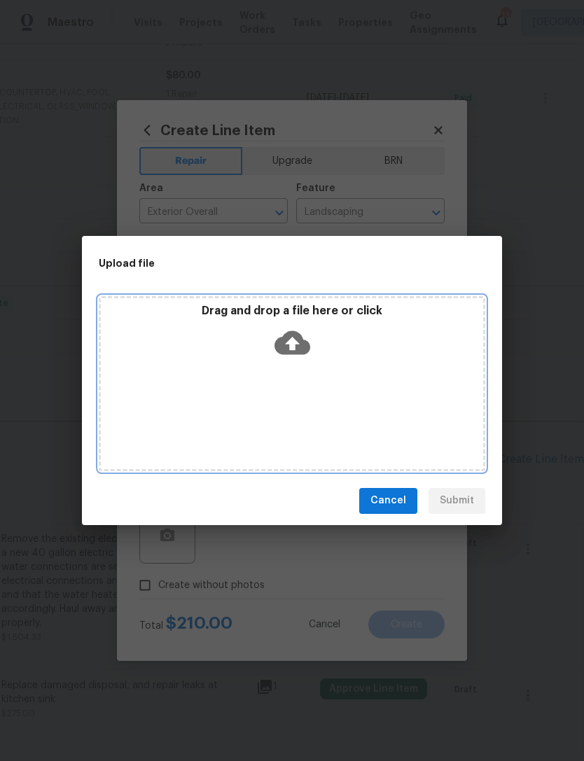
click at [306, 341] on icon at bounding box center [292, 342] width 36 height 24
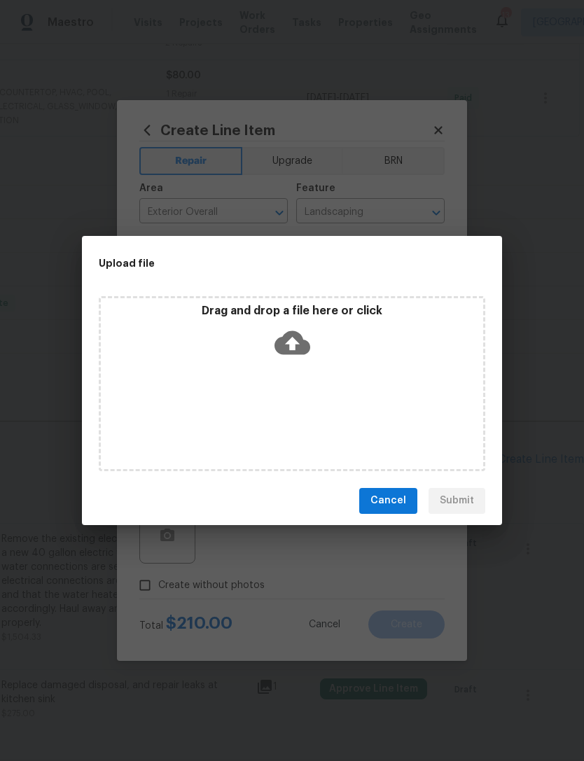
scroll to position [314, 207]
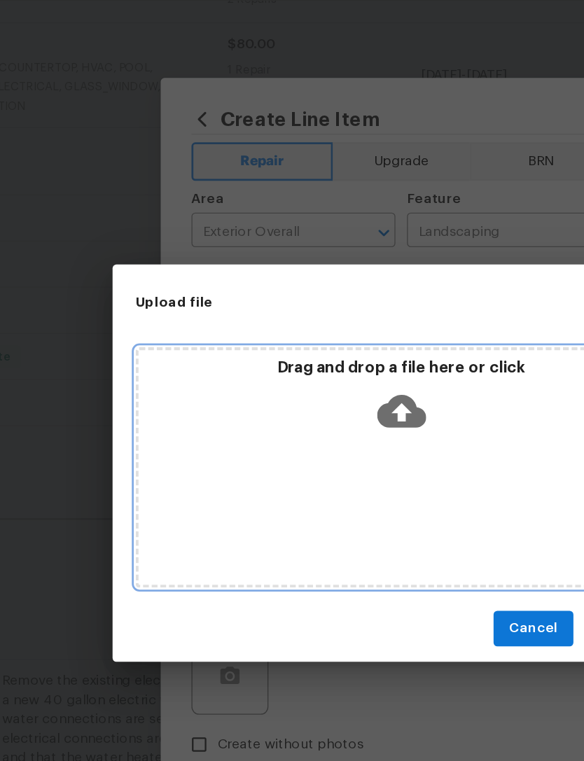
click at [294, 325] on icon at bounding box center [292, 343] width 36 height 36
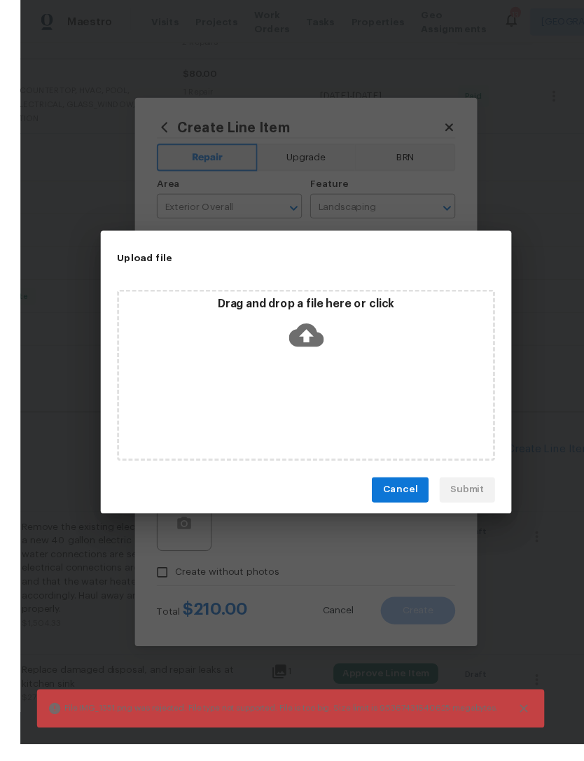
scroll to position [6, 0]
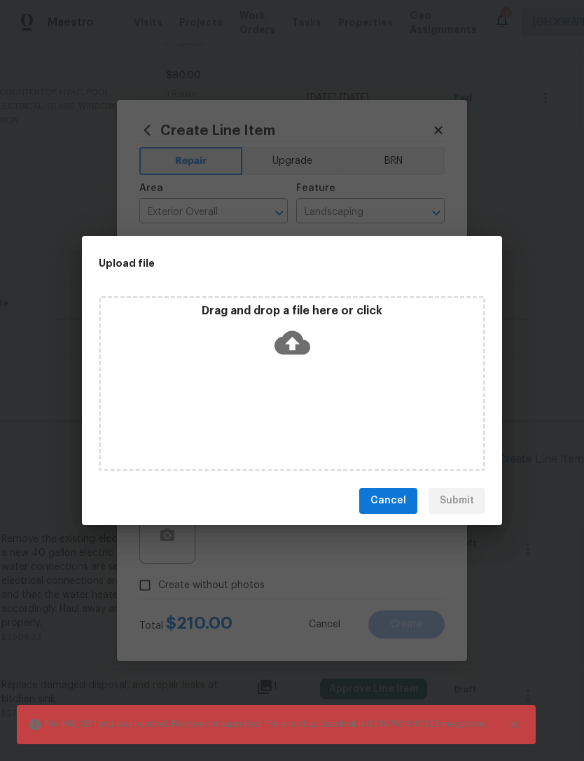
click at [398, 503] on span "Cancel" at bounding box center [388, 500] width 36 height 17
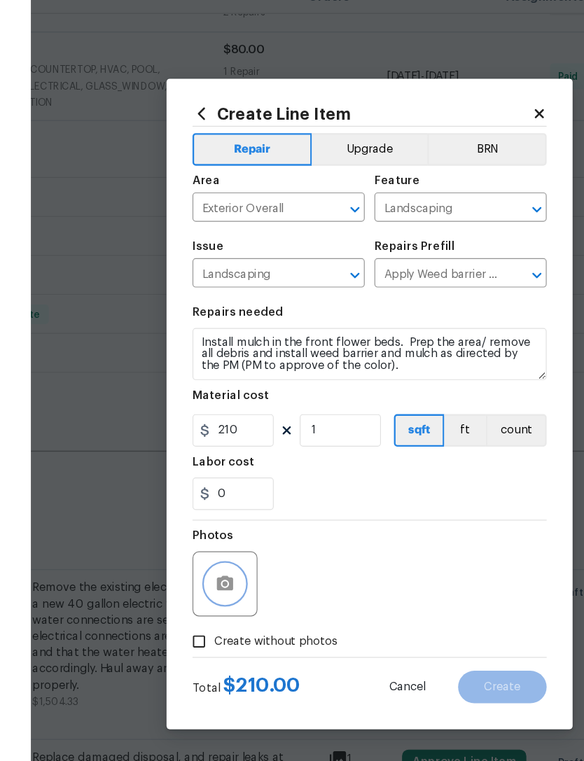
scroll to position [0, 0]
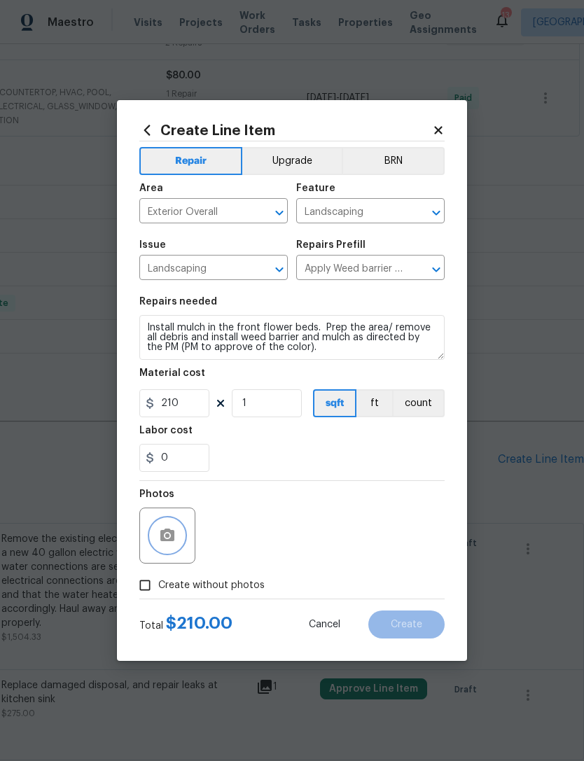
click at [171, 530] on icon "button" at bounding box center [167, 535] width 17 height 17
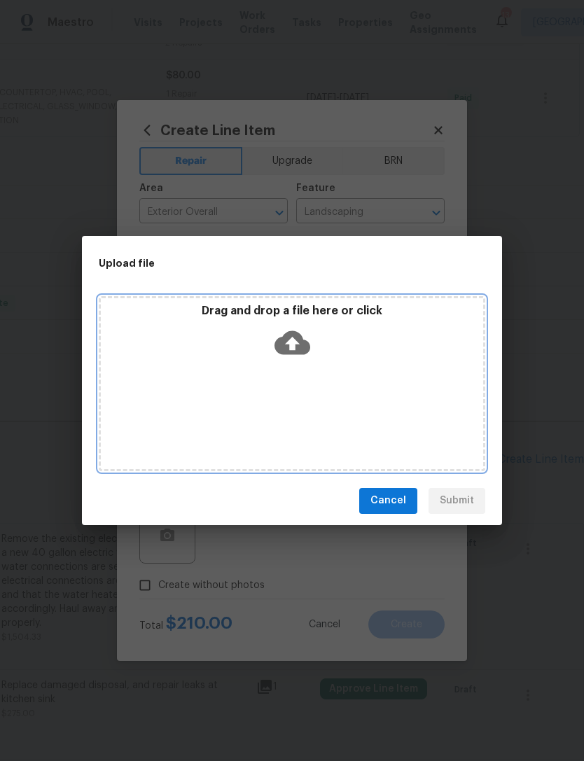
click at [296, 340] on icon at bounding box center [292, 342] width 36 height 24
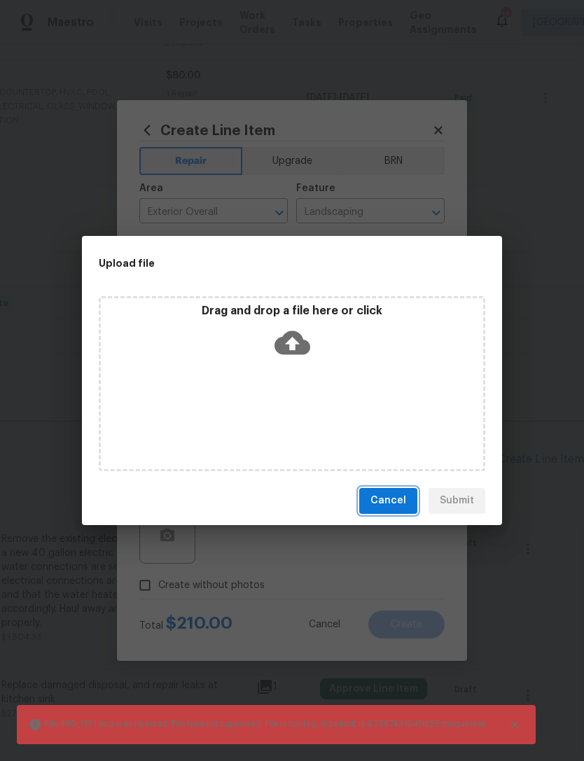
click at [388, 502] on span "Cancel" at bounding box center [388, 500] width 36 height 17
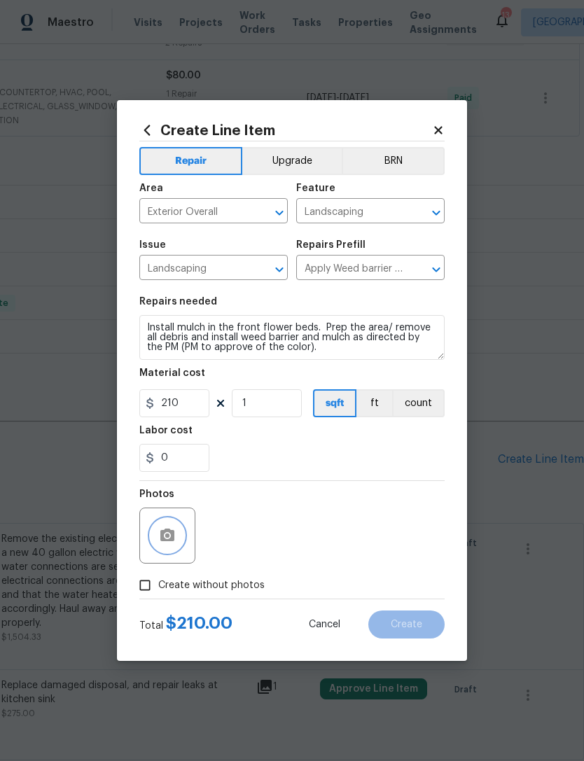
scroll to position [314, 207]
click at [227, 574] on label "Create without photos" at bounding box center [198, 585] width 133 height 27
click at [158, 574] on input "Create without photos" at bounding box center [145, 585] width 27 height 27
checkbox input "true"
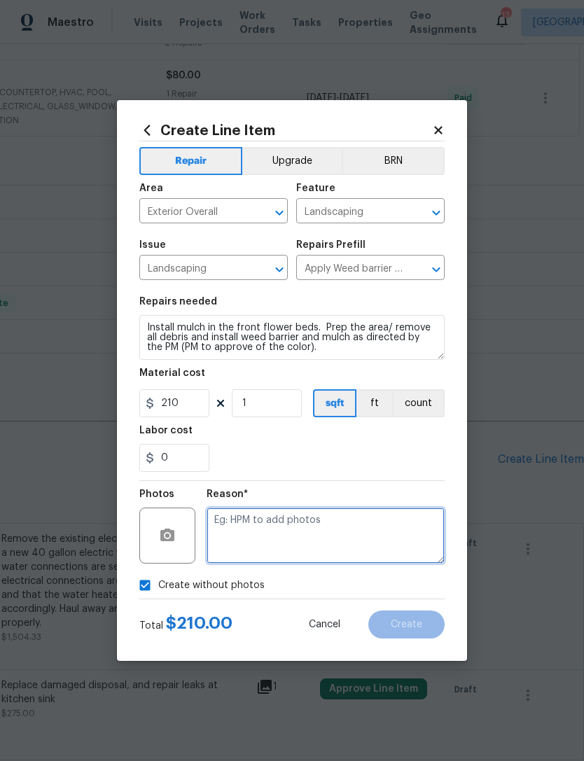
click at [323, 528] on textarea at bounding box center [325, 535] width 238 height 56
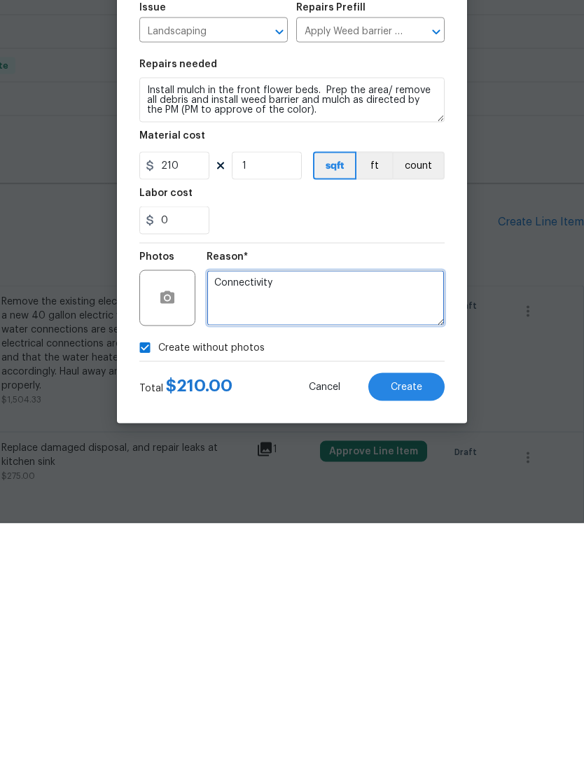
type textarea "Connectivity"
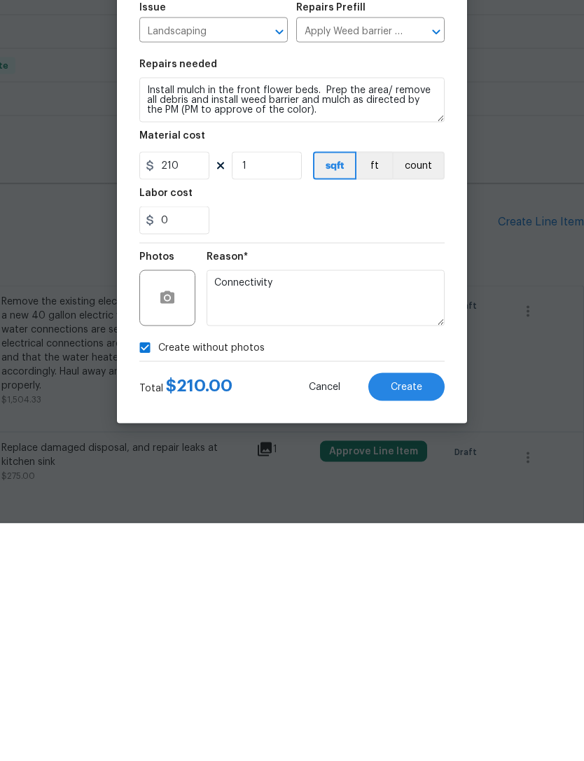
click at [329, 572] on div "Create without photos" at bounding box center [291, 585] width 305 height 27
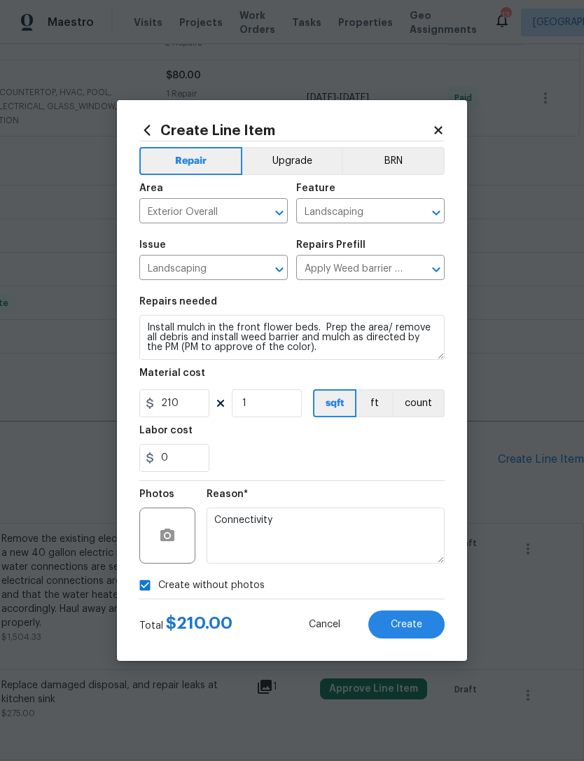
click at [404, 633] on button "Create" at bounding box center [406, 624] width 76 height 28
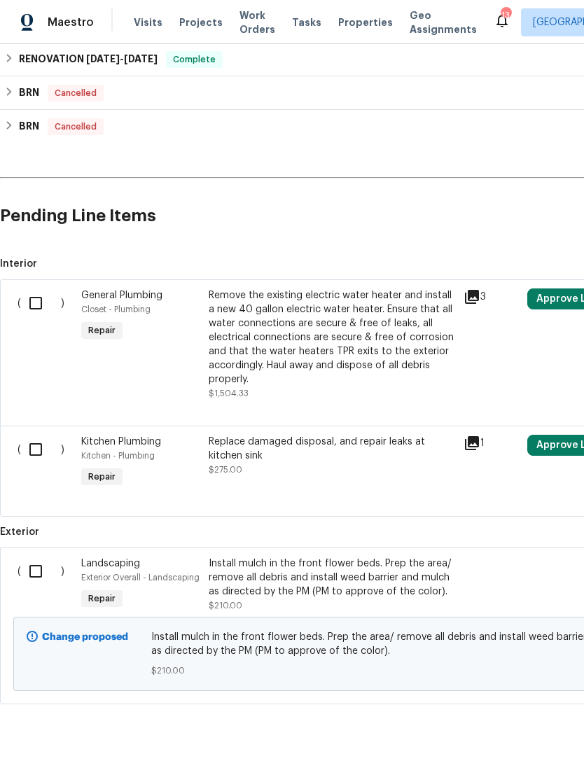
scroll to position [556, 0]
click at [41, 557] on input "checkbox" at bounding box center [41, 571] width 40 height 29
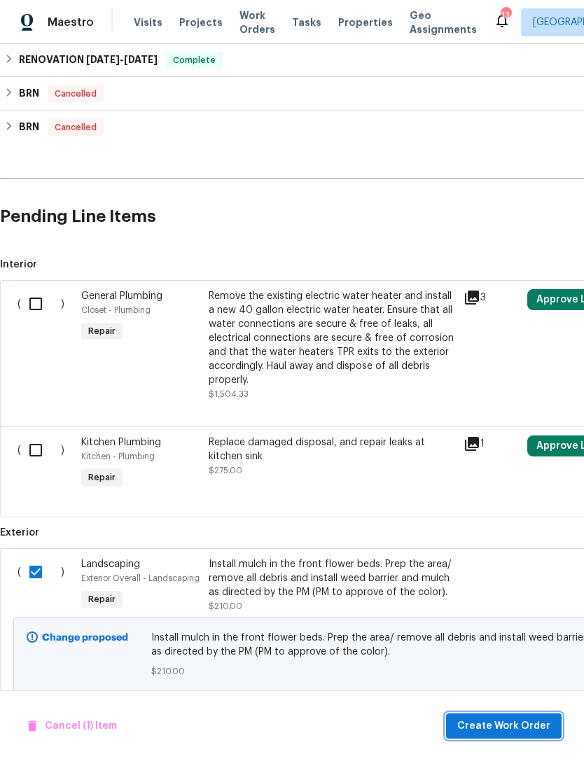
click at [521, 737] on button "Create Work Order" at bounding box center [503, 726] width 115 height 26
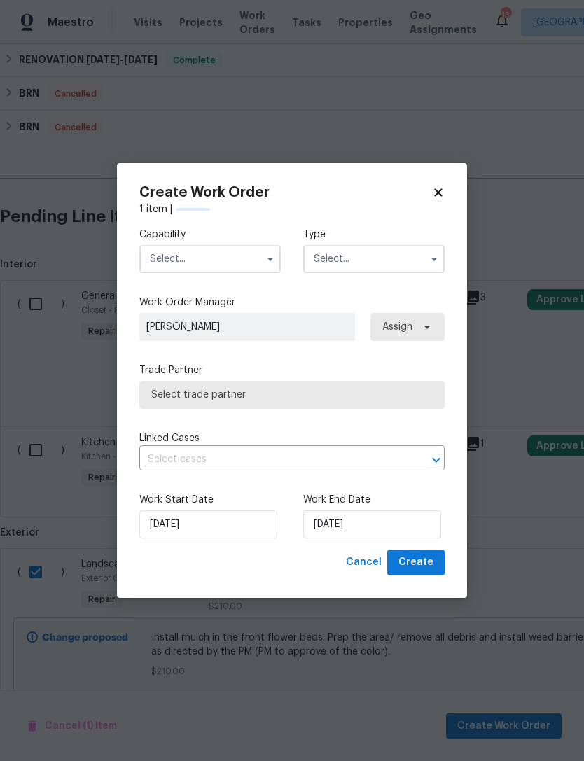
checkbox input "false"
click at [227, 257] on input "text" at bounding box center [209, 259] width 141 height 28
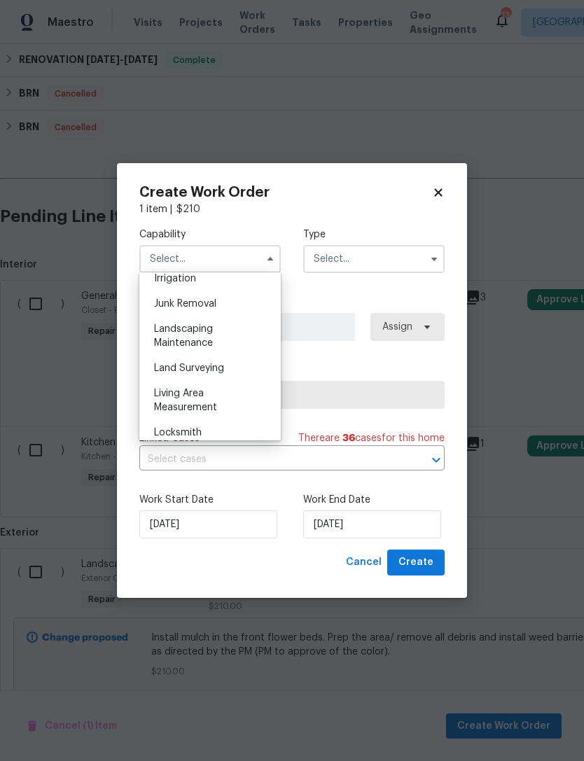
scroll to position [897, 0]
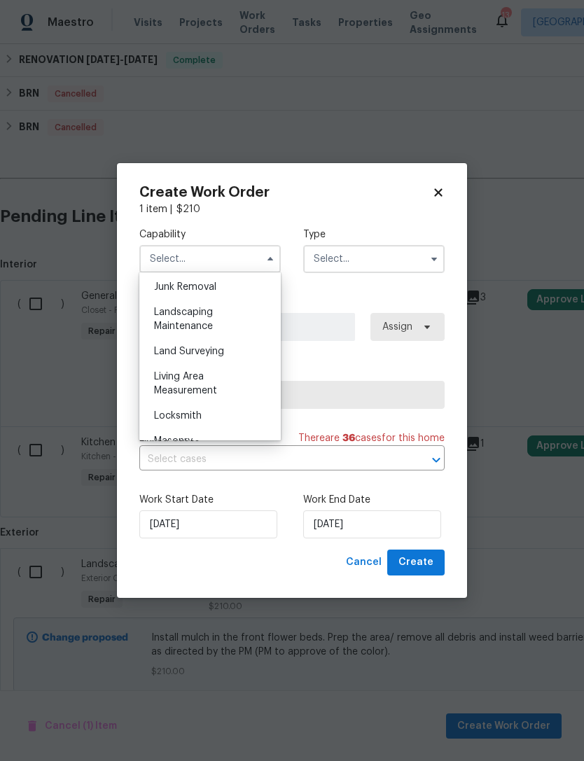
click at [202, 315] on span "Landscaping Maintenance" at bounding box center [183, 319] width 59 height 24
type input "Landscaping Maintenance"
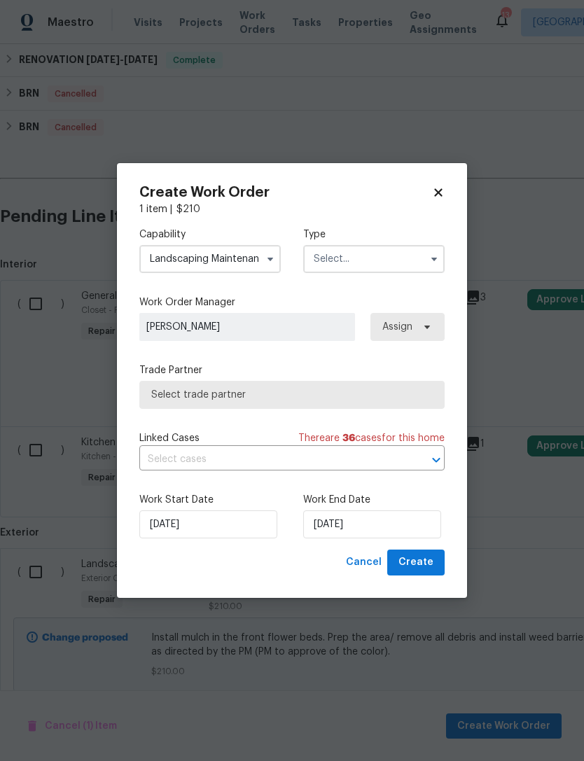
click at [386, 251] on input "text" at bounding box center [373, 259] width 141 height 28
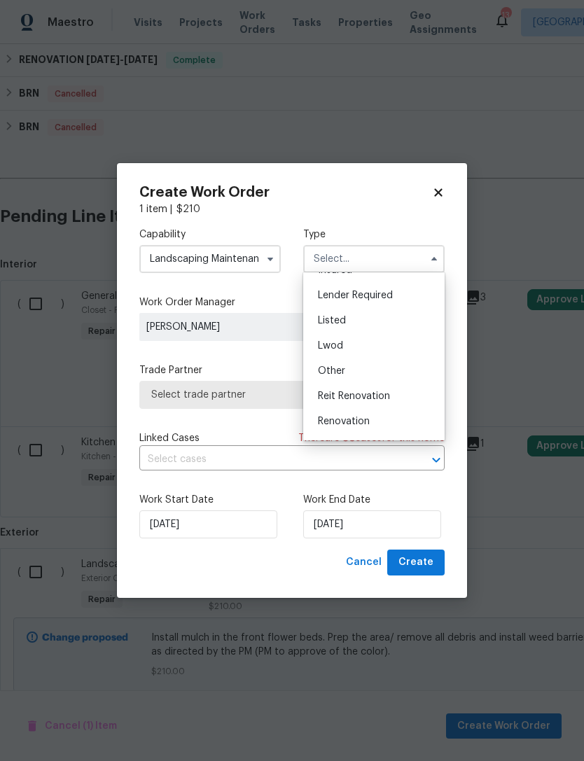
scroll to position [93, 0]
click at [356, 315] on div "Listed" at bounding box center [374, 321] width 134 height 25
type input "Listed"
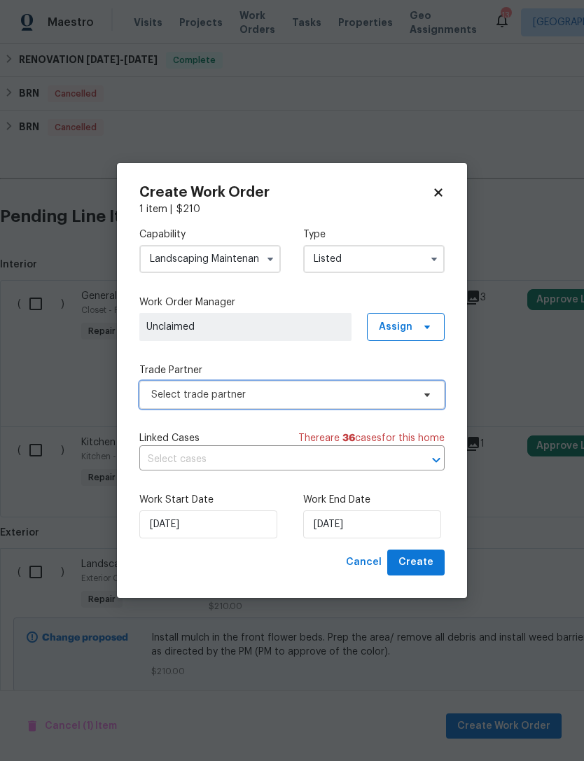
click at [293, 395] on span "Select trade partner" at bounding box center [281, 395] width 261 height 14
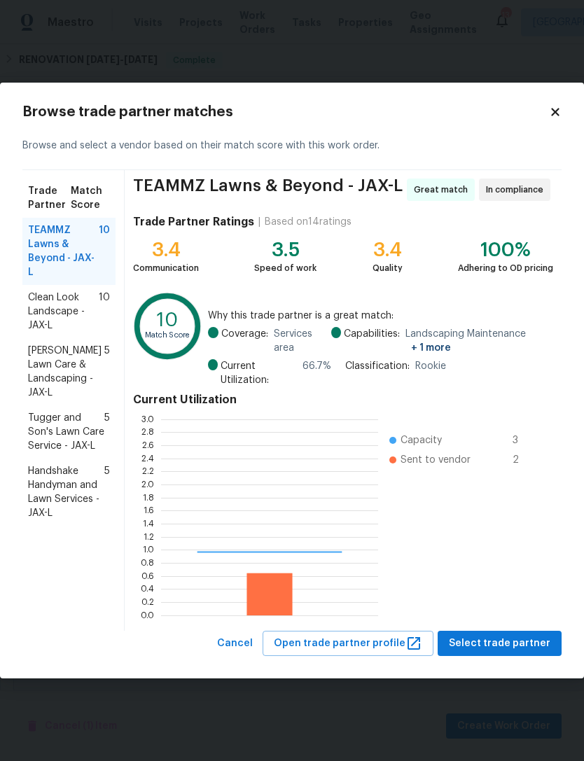
scroll to position [196, 217]
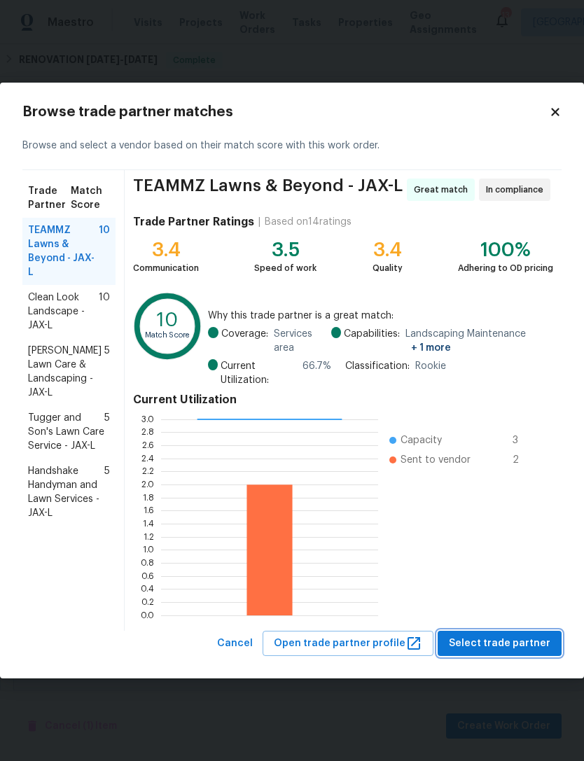
click at [530, 646] on span "Select trade partner" at bounding box center [499, 643] width 101 height 17
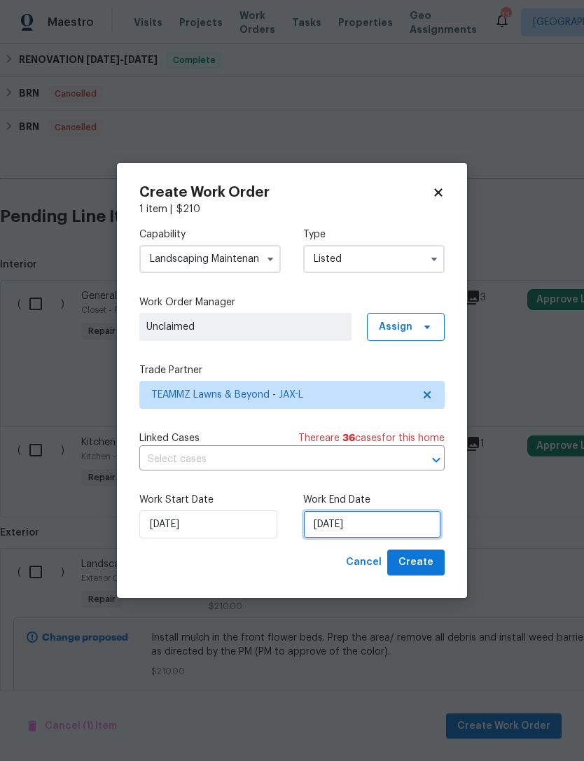
click at [405, 526] on input "[DATE]" at bounding box center [372, 524] width 138 height 28
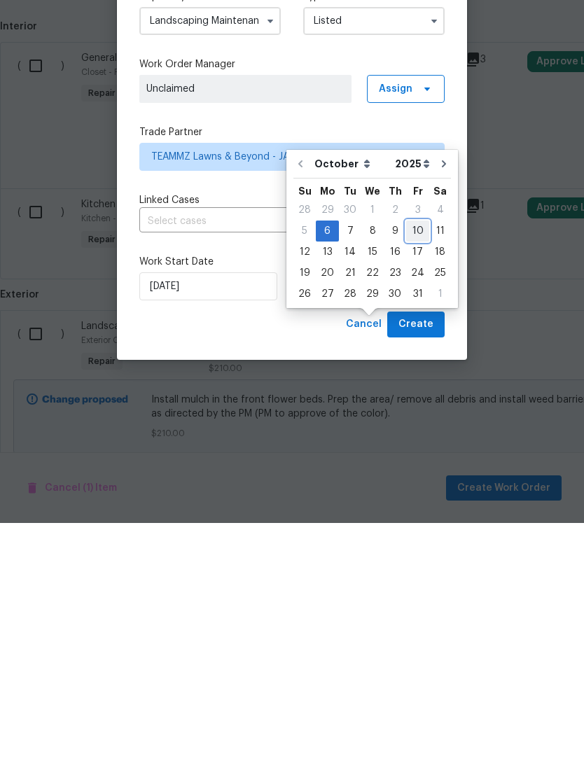
click at [411, 459] on div "10" at bounding box center [417, 469] width 23 height 20
type input "[DATE]"
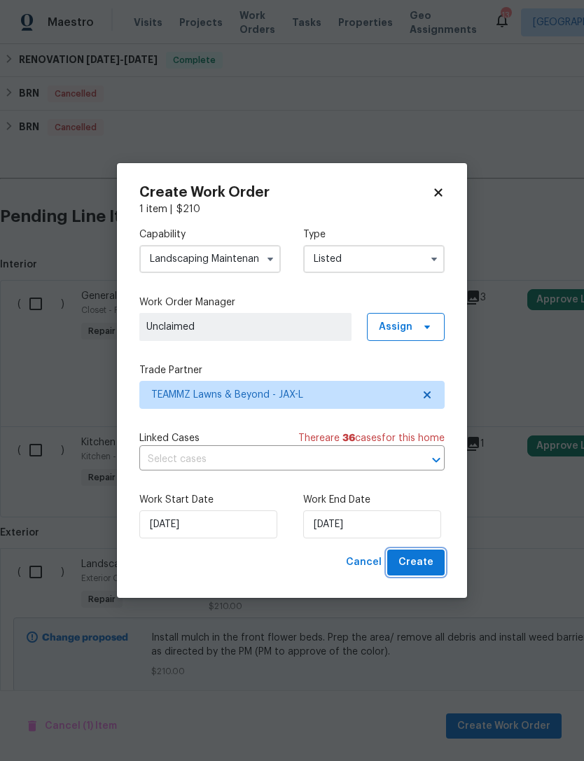
click at [428, 569] on span "Create" at bounding box center [415, 562] width 35 height 17
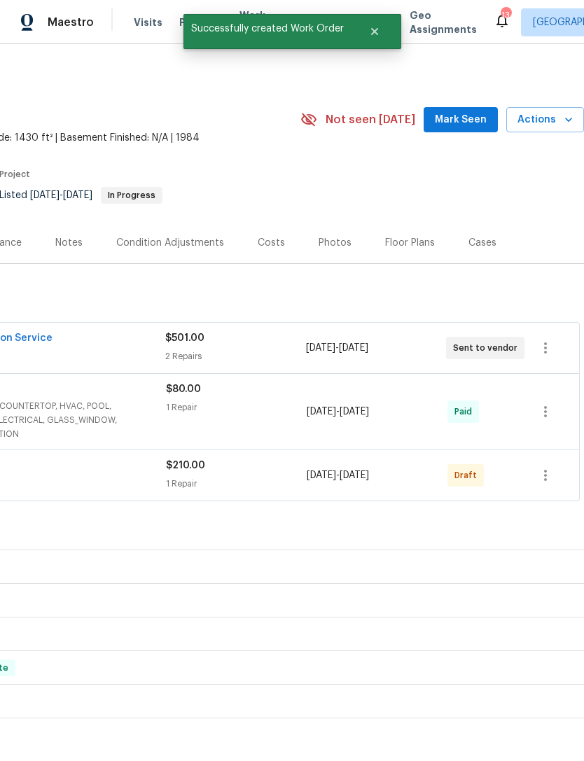
scroll to position [0, 207]
click at [544, 470] on icon "button" at bounding box center [545, 475] width 3 height 11
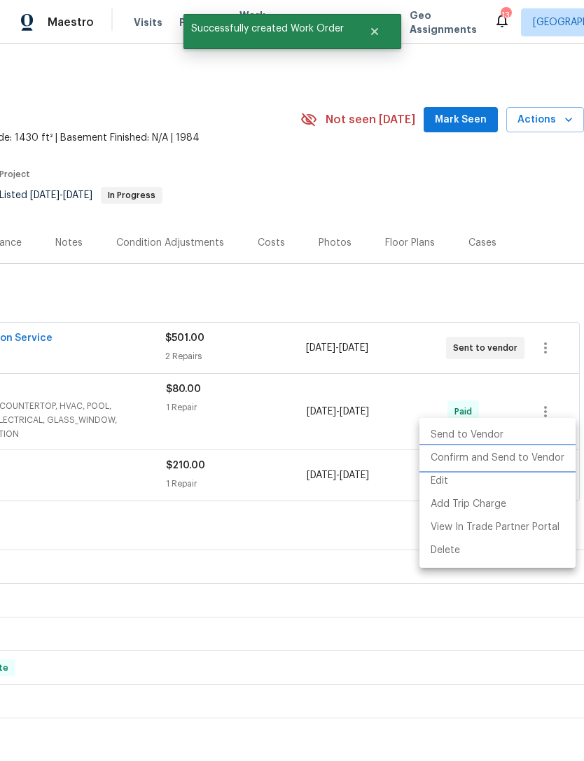
click at [542, 464] on li "Confirm and Send to Vendor" at bounding box center [497, 457] width 156 height 23
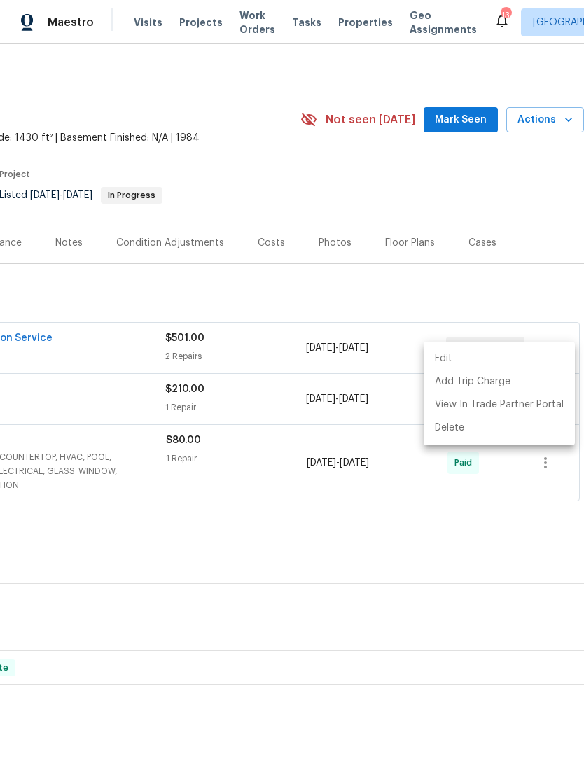
click at [509, 167] on div at bounding box center [292, 380] width 584 height 761
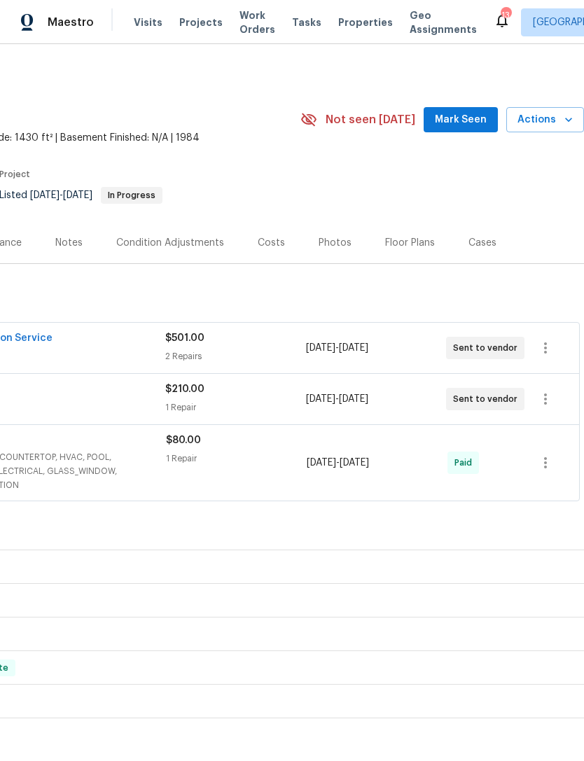
click at [460, 107] on button "Mark Seen" at bounding box center [460, 120] width 74 height 26
